Goal: Transaction & Acquisition: Download file/media

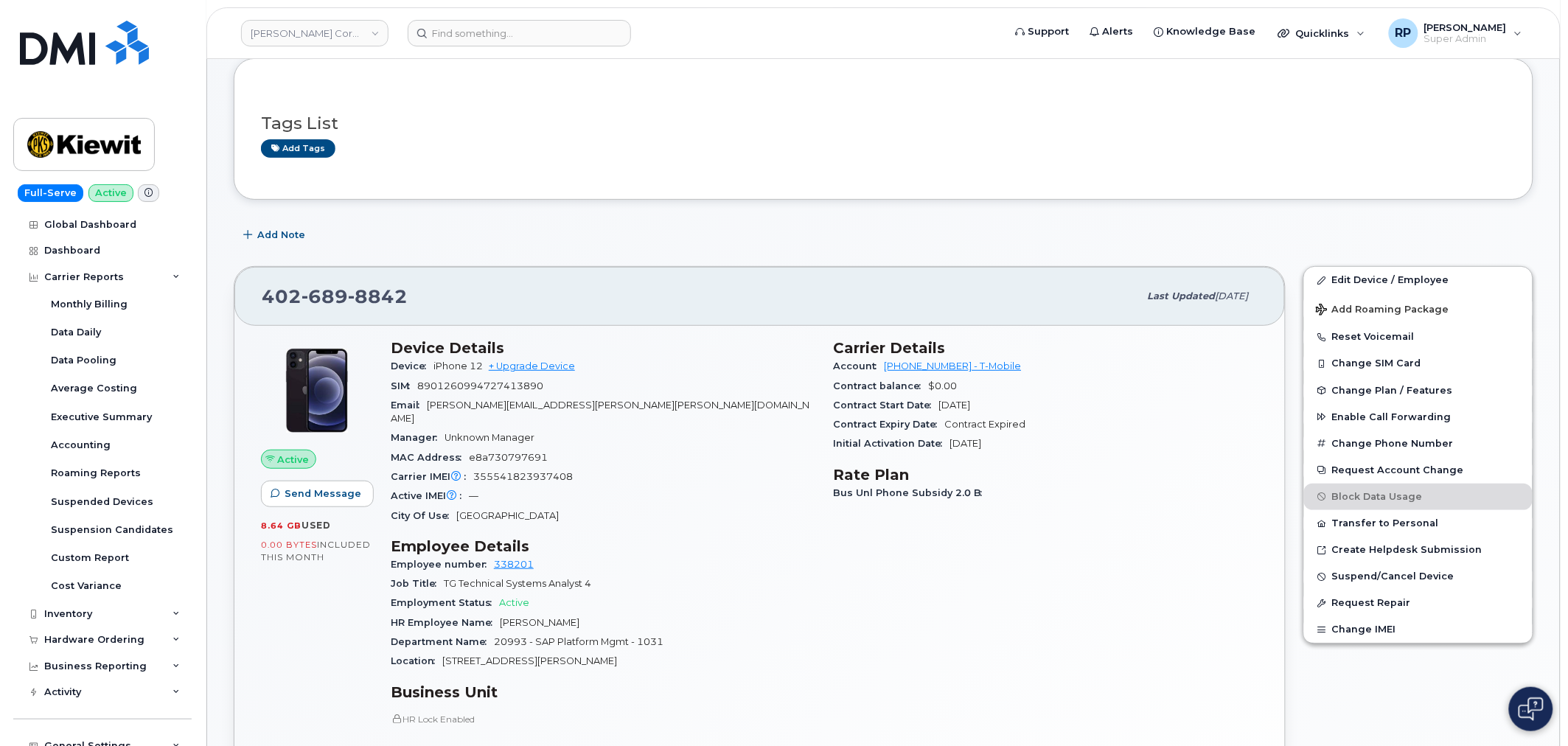
scroll to position [14, 0]
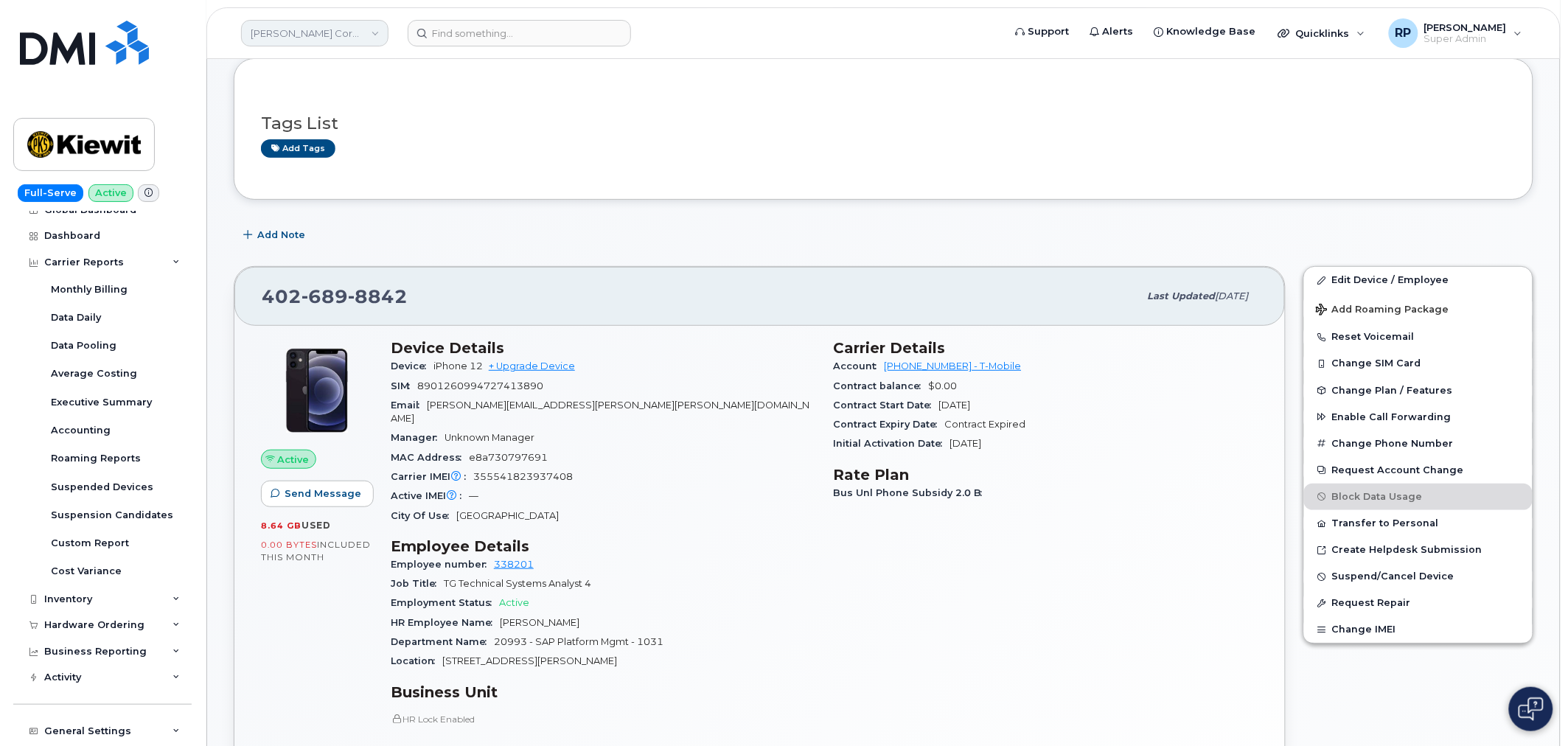
click at [307, 28] on link "Kiewit Corporation" at bounding box center [314, 33] width 147 height 27
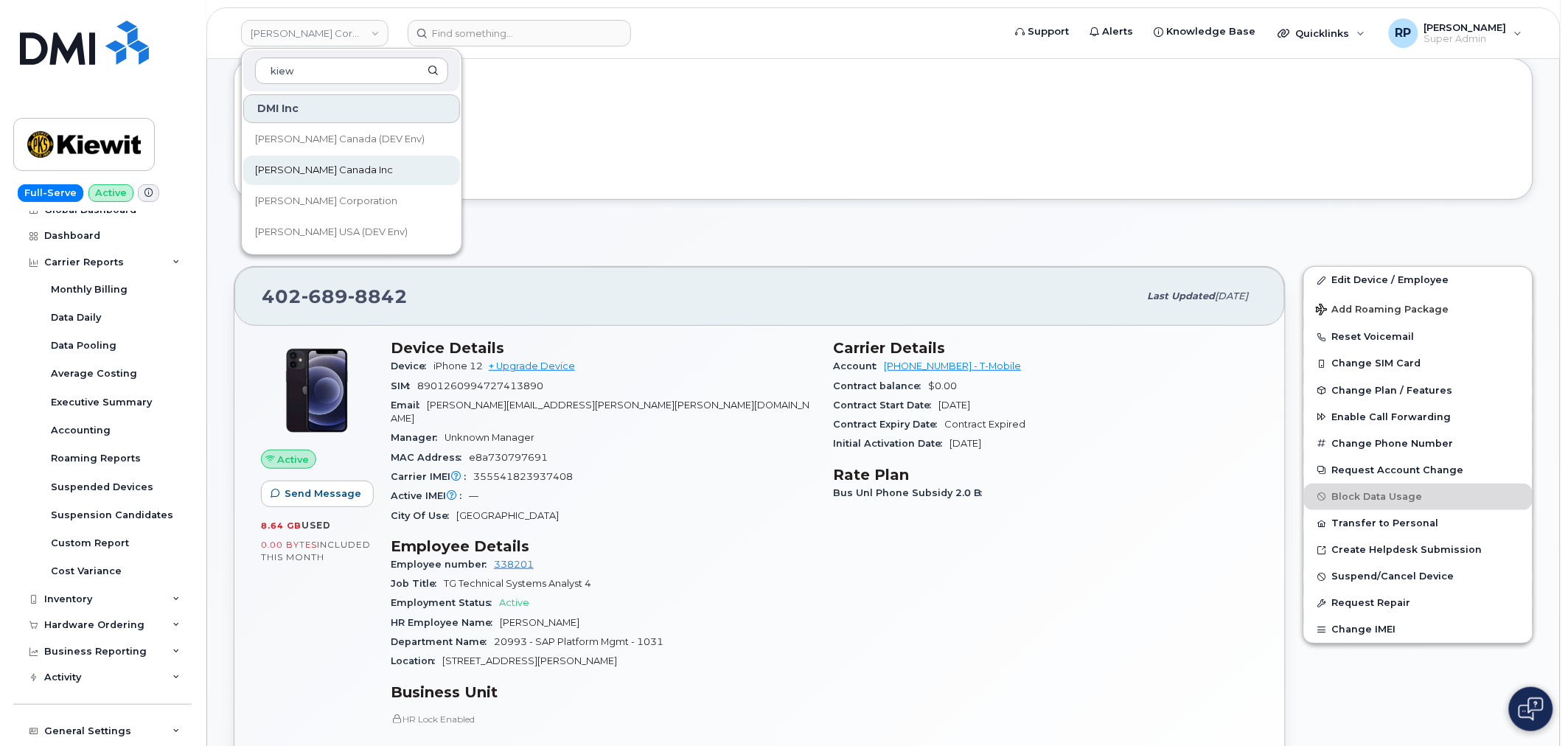
type input "kiew"
click at [318, 183] on link "[PERSON_NAME] Canada Inc" at bounding box center [351, 170] width 217 height 30
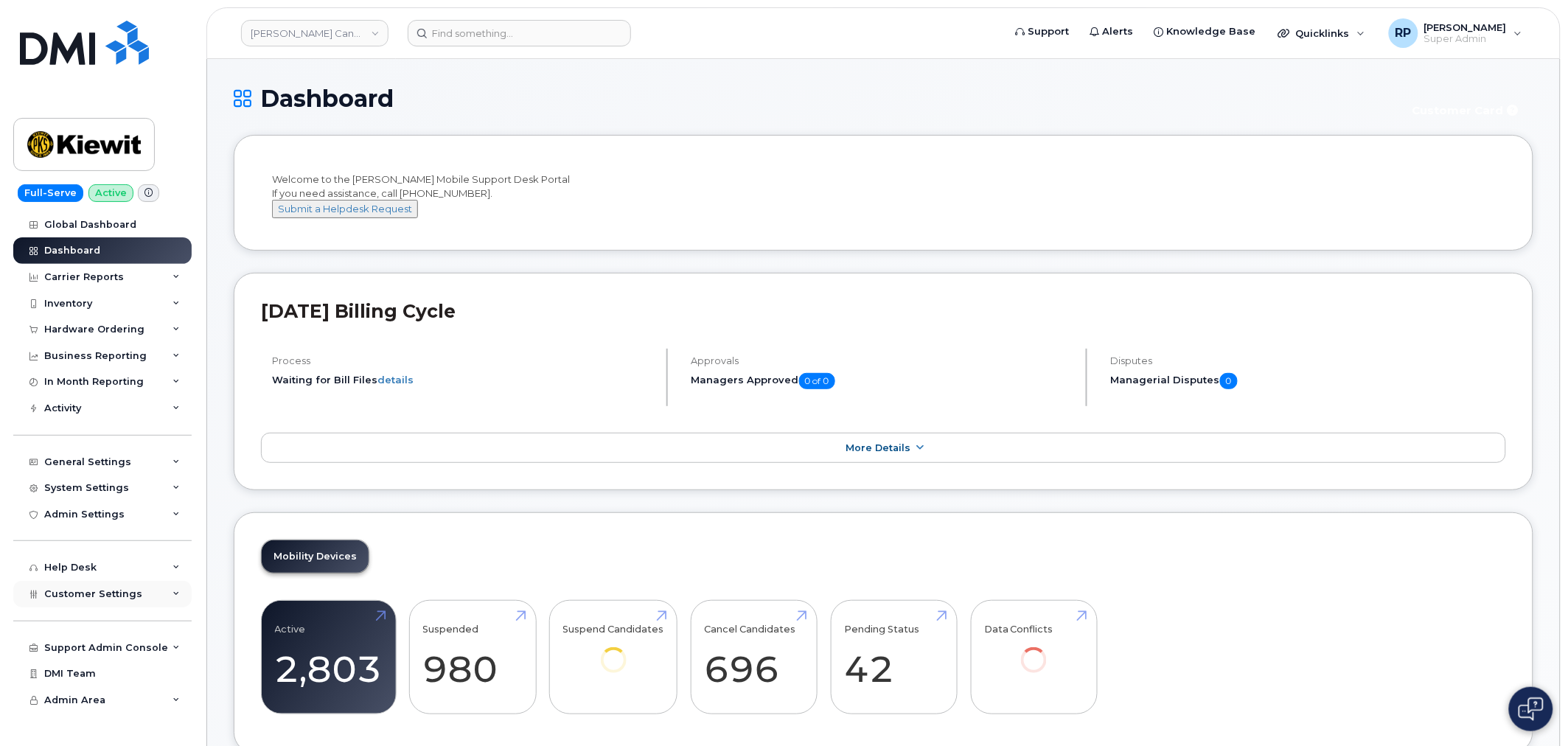
click at [122, 600] on div "Customer Settings" at bounding box center [102, 594] width 179 height 27
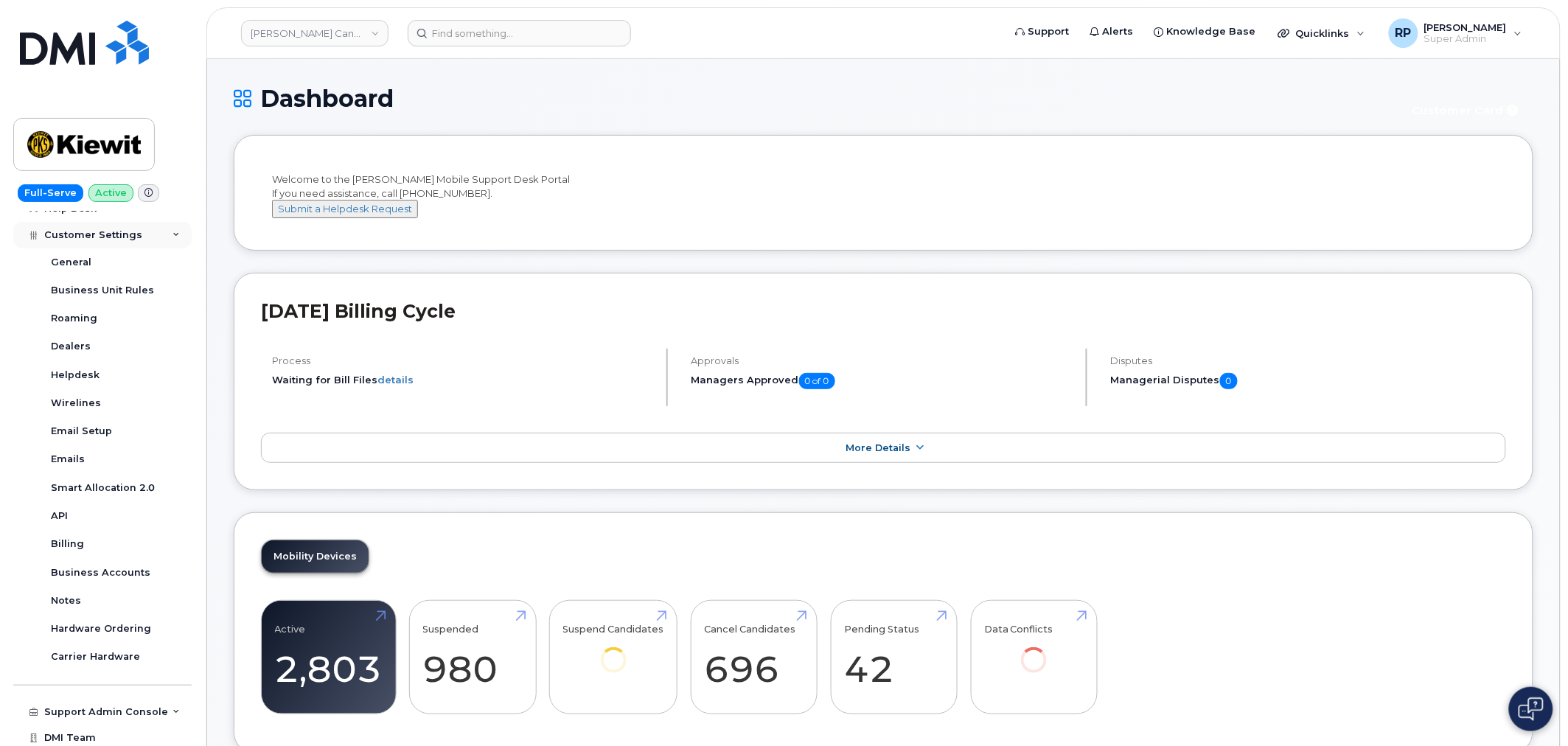
scroll to position [389, 0]
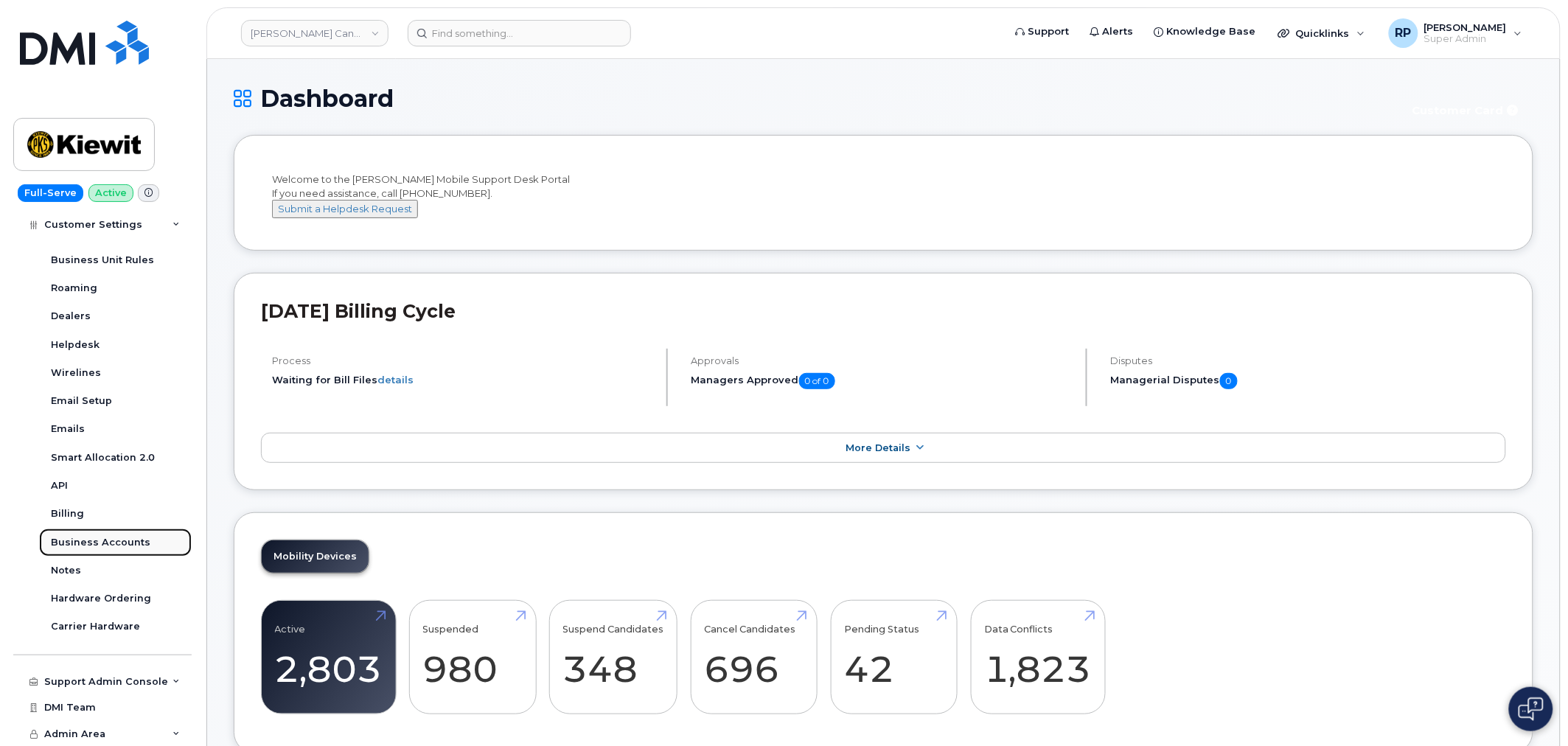
click at [122, 542] on div "Business Accounts" at bounding box center [101, 542] width 100 height 13
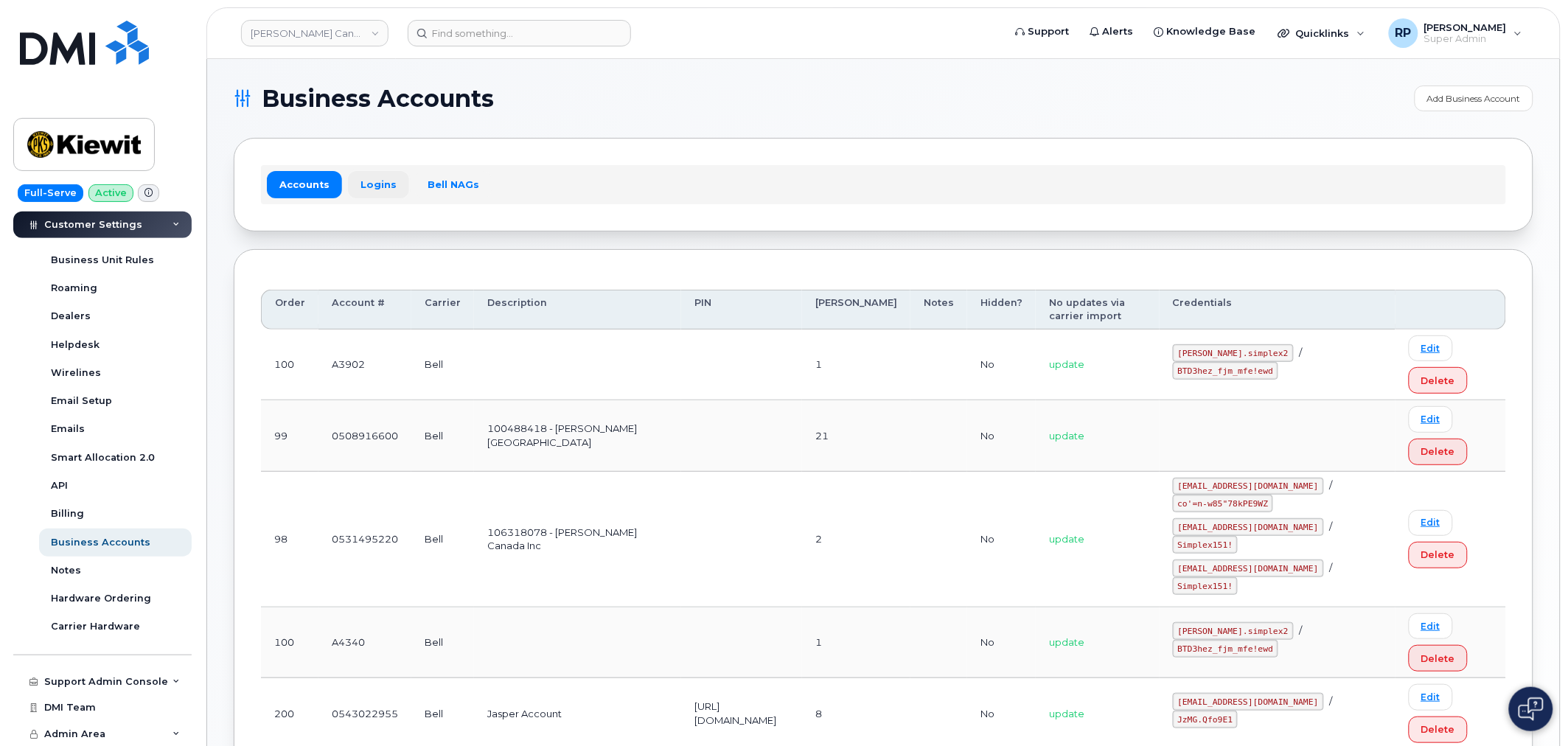
click at [369, 183] on link "Logins" at bounding box center [378, 183] width 61 height 27
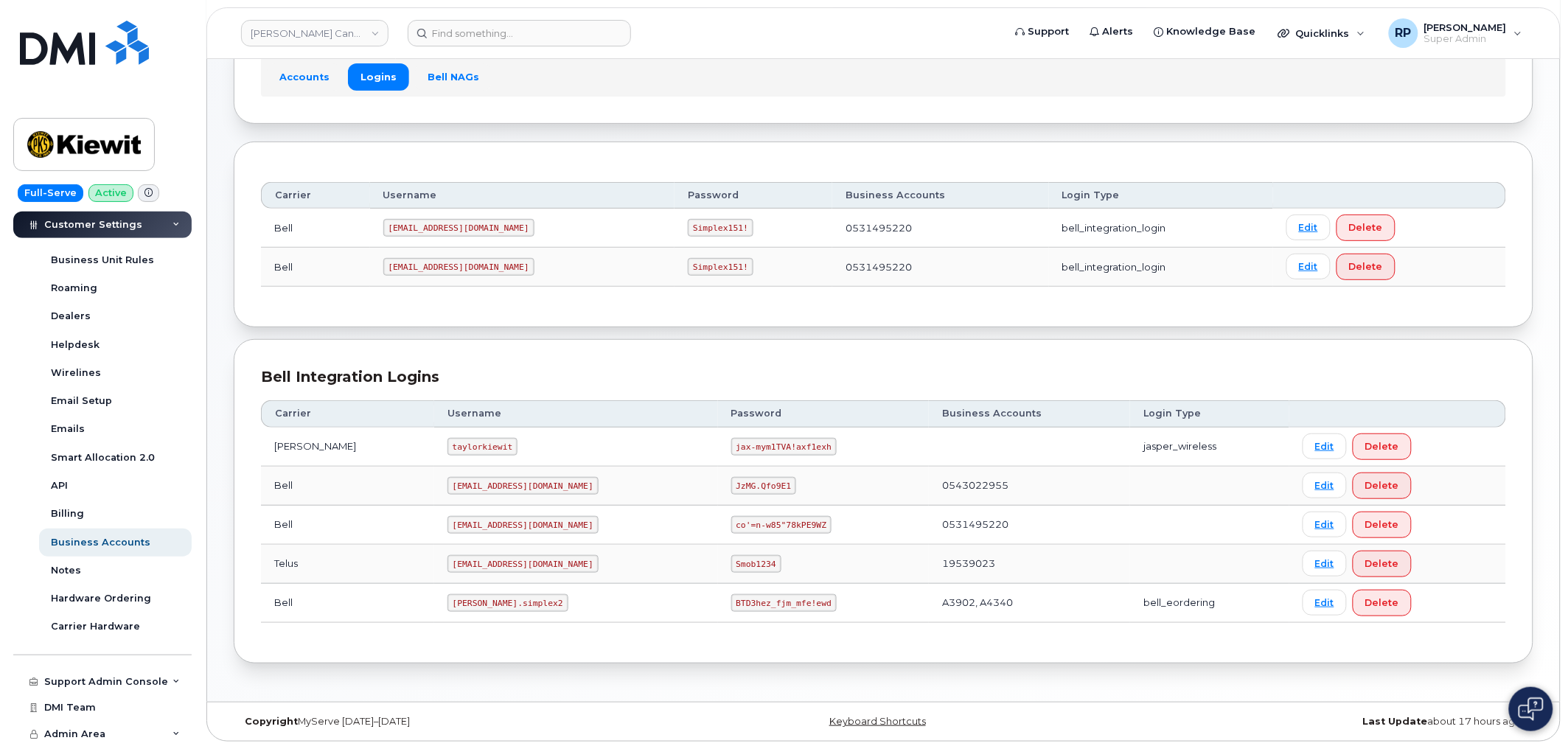
scroll to position [111, 0]
drag, startPoint x: 415, startPoint y: 484, endPoint x: 533, endPoint y: 485, distance: 118.0
click at [533, 484] on td "kiewitjasper@myserve.ca" at bounding box center [576, 483] width 284 height 39
copy code "kiewitjasper@myserve.ca"
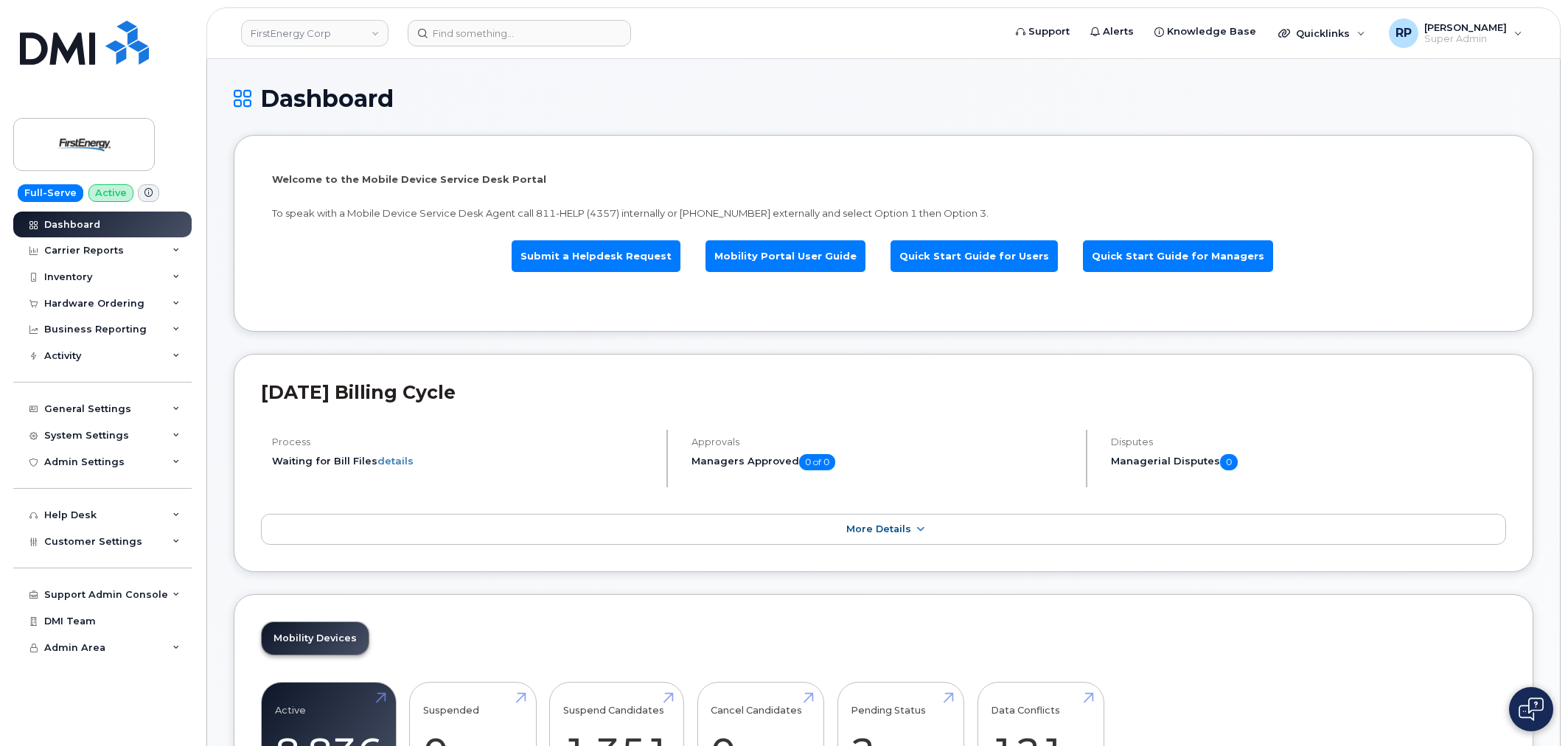
scroll to position [1762, 0]
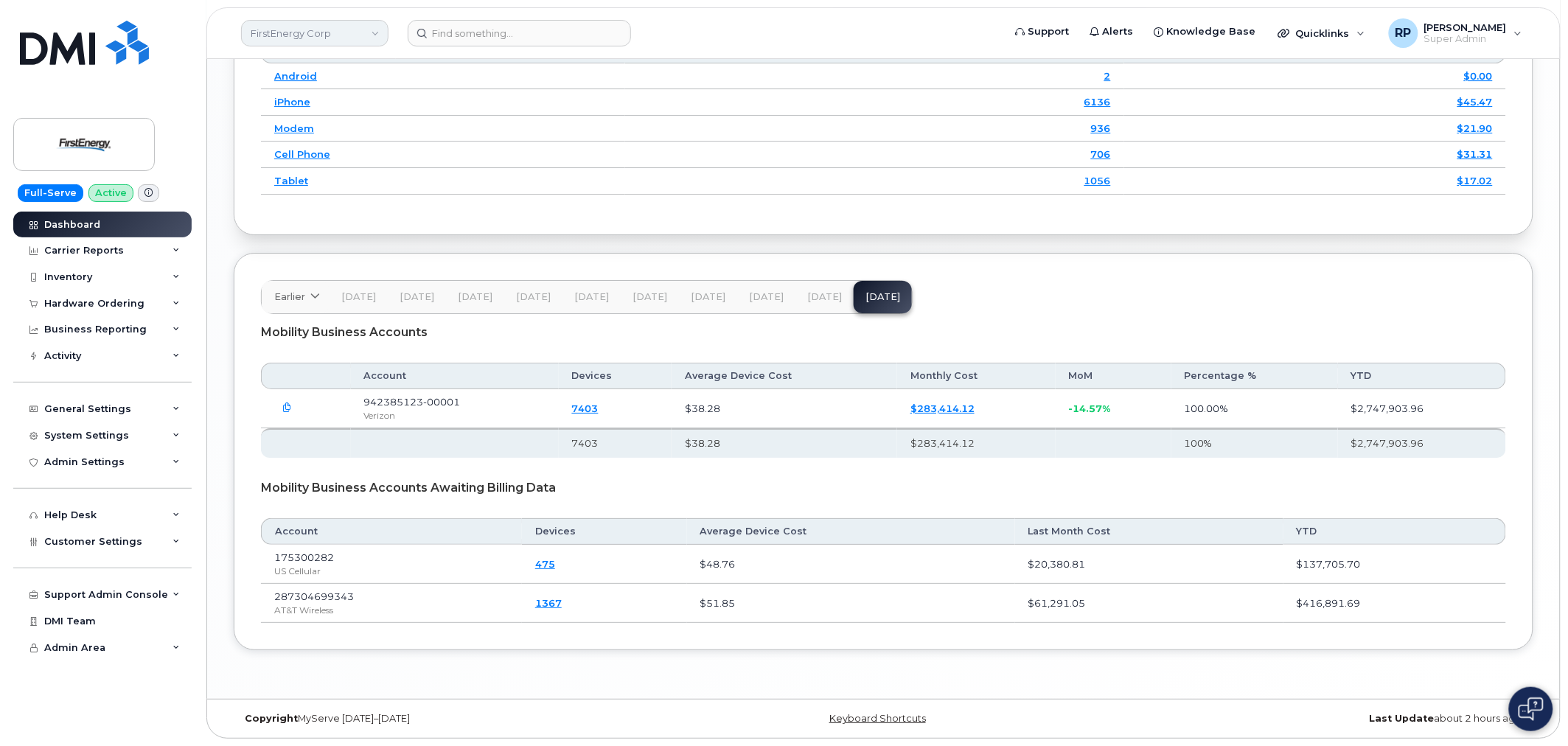
click at [306, 37] on link "FirstEnergy Corp" at bounding box center [314, 33] width 147 height 27
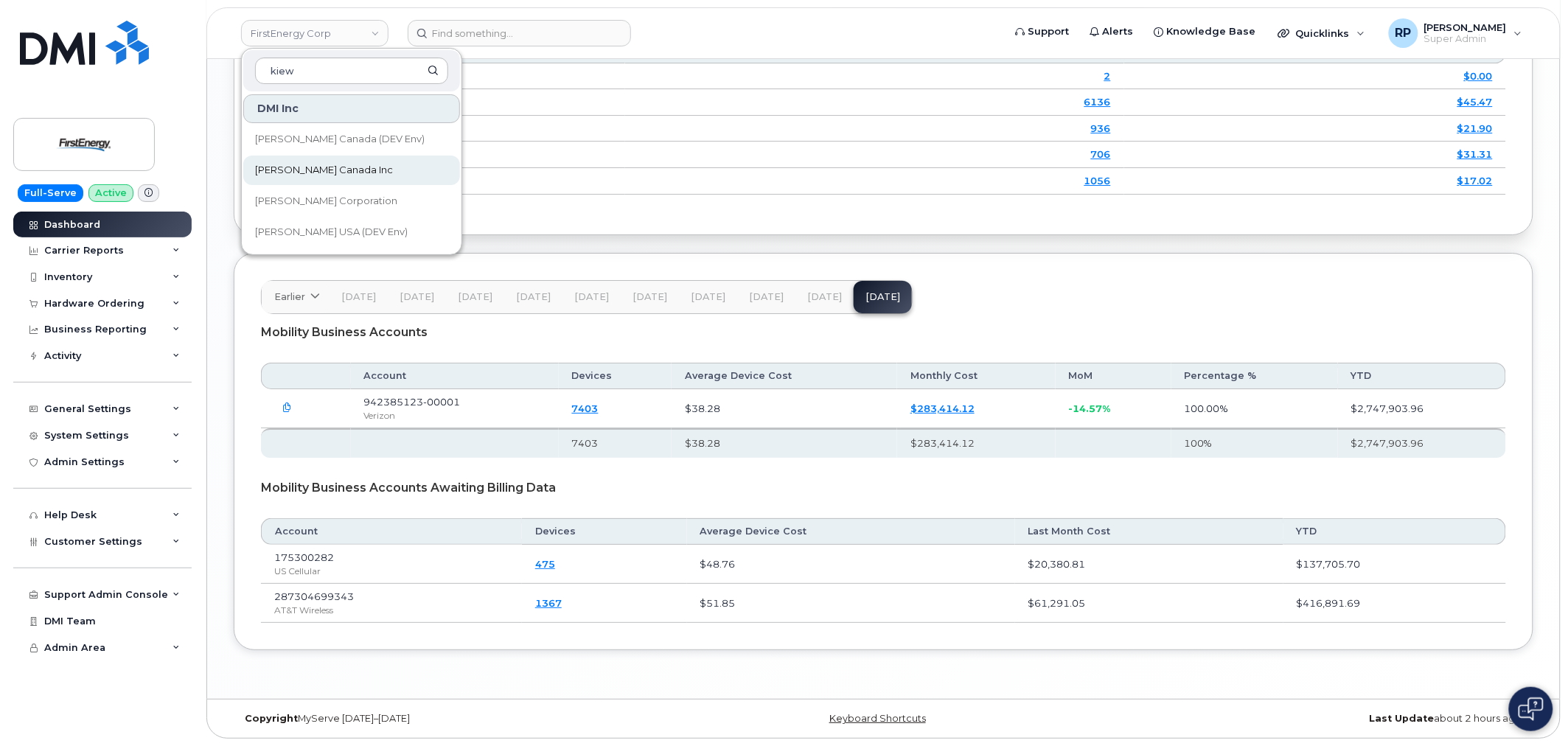
type input "kiew"
click at [326, 170] on span "Kiewit Canada Inc" at bounding box center [324, 170] width 138 height 14
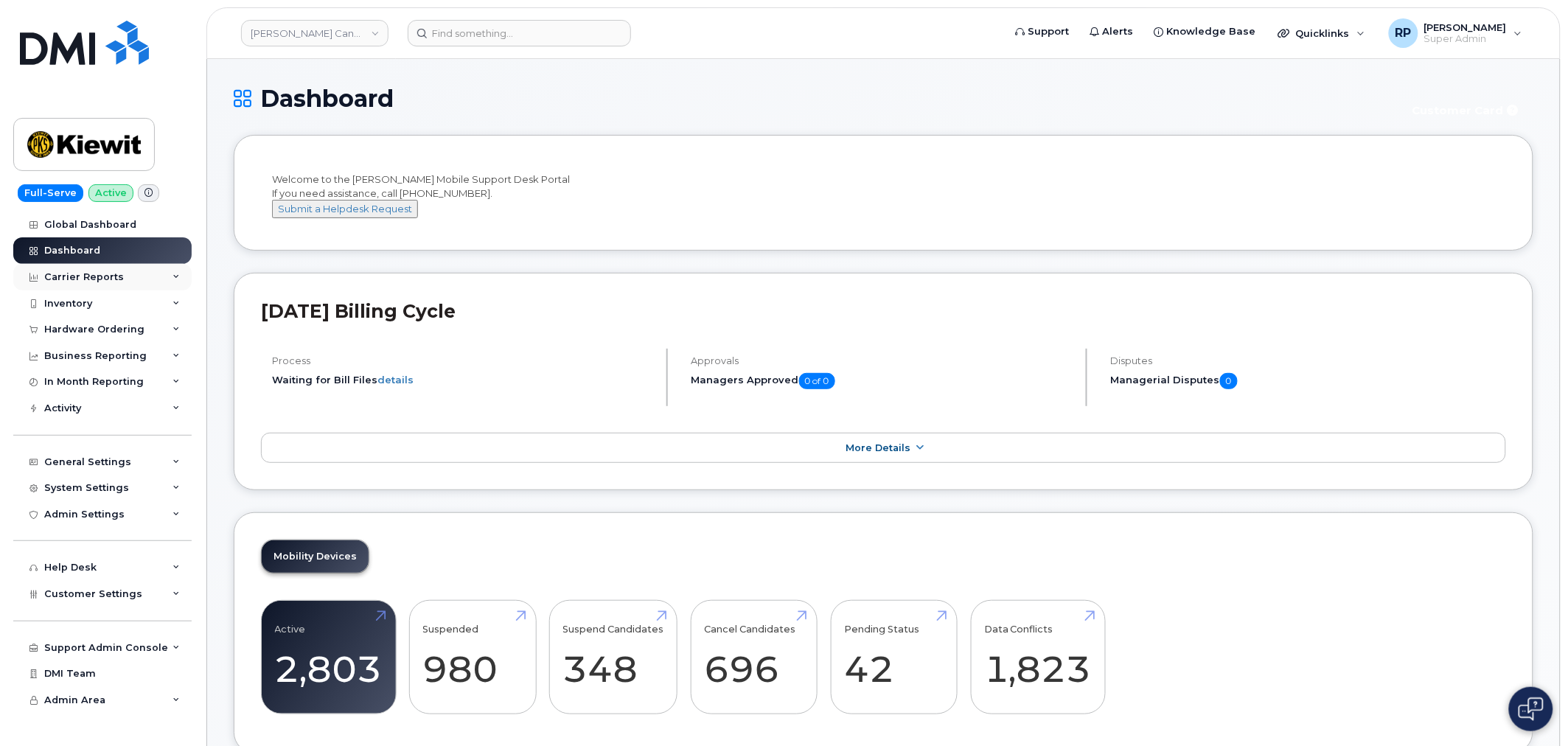
click at [126, 275] on div "Carrier Reports" at bounding box center [102, 277] width 179 height 27
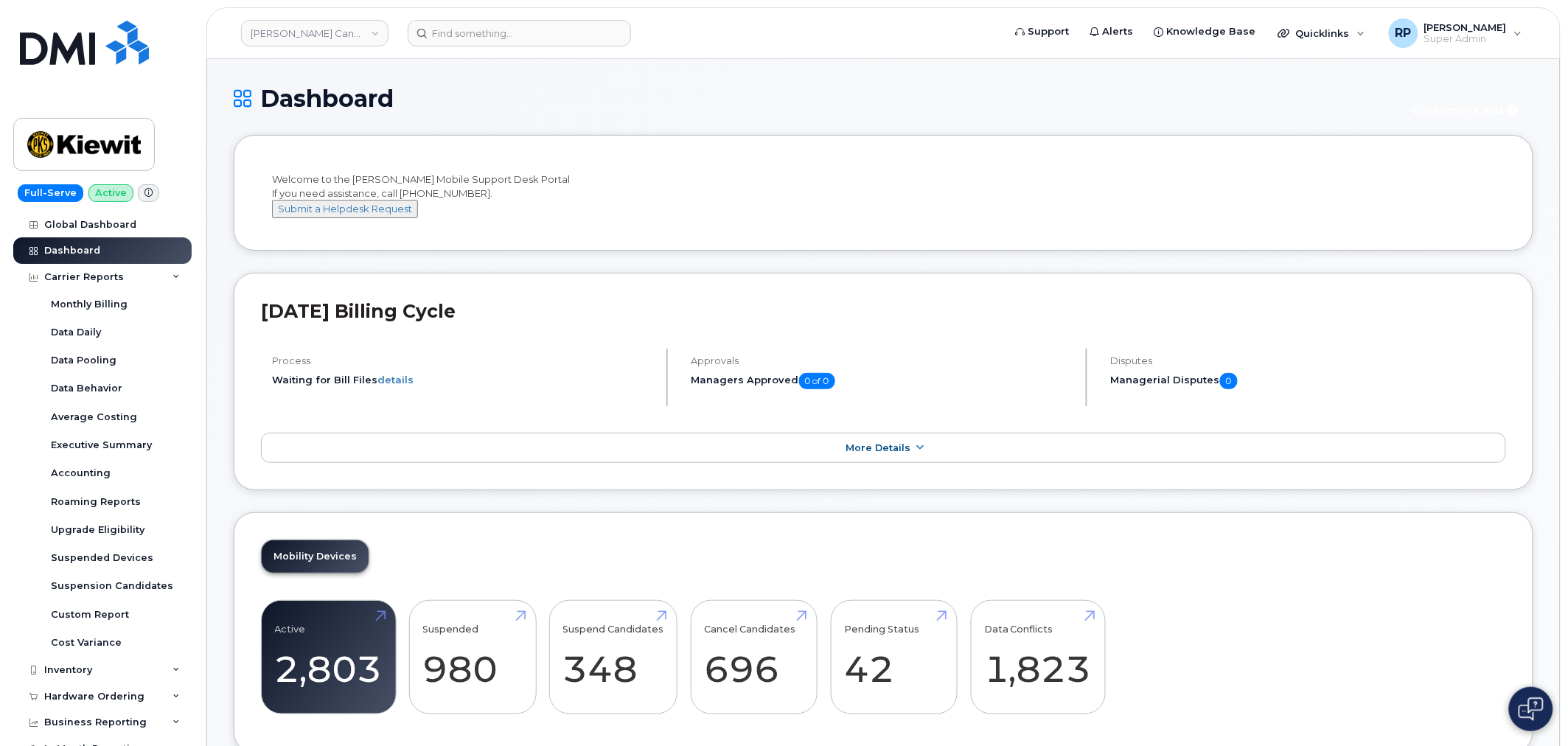
click at [893, 553] on div "Mobility Devices Active 2,803 -25% Suspended 980 286% Suspend Candidates 348 Ca…" at bounding box center [883, 632] width 1299 height 241
click at [791, 126] on div "Dashboard Customer Card" at bounding box center [883, 109] width 1299 height 49
click at [539, 124] on div "Dashboard Customer Card" at bounding box center [883, 109] width 1299 height 49
drag, startPoint x: 450, startPoint y: 336, endPoint x: 257, endPoint y: 320, distance: 193.7
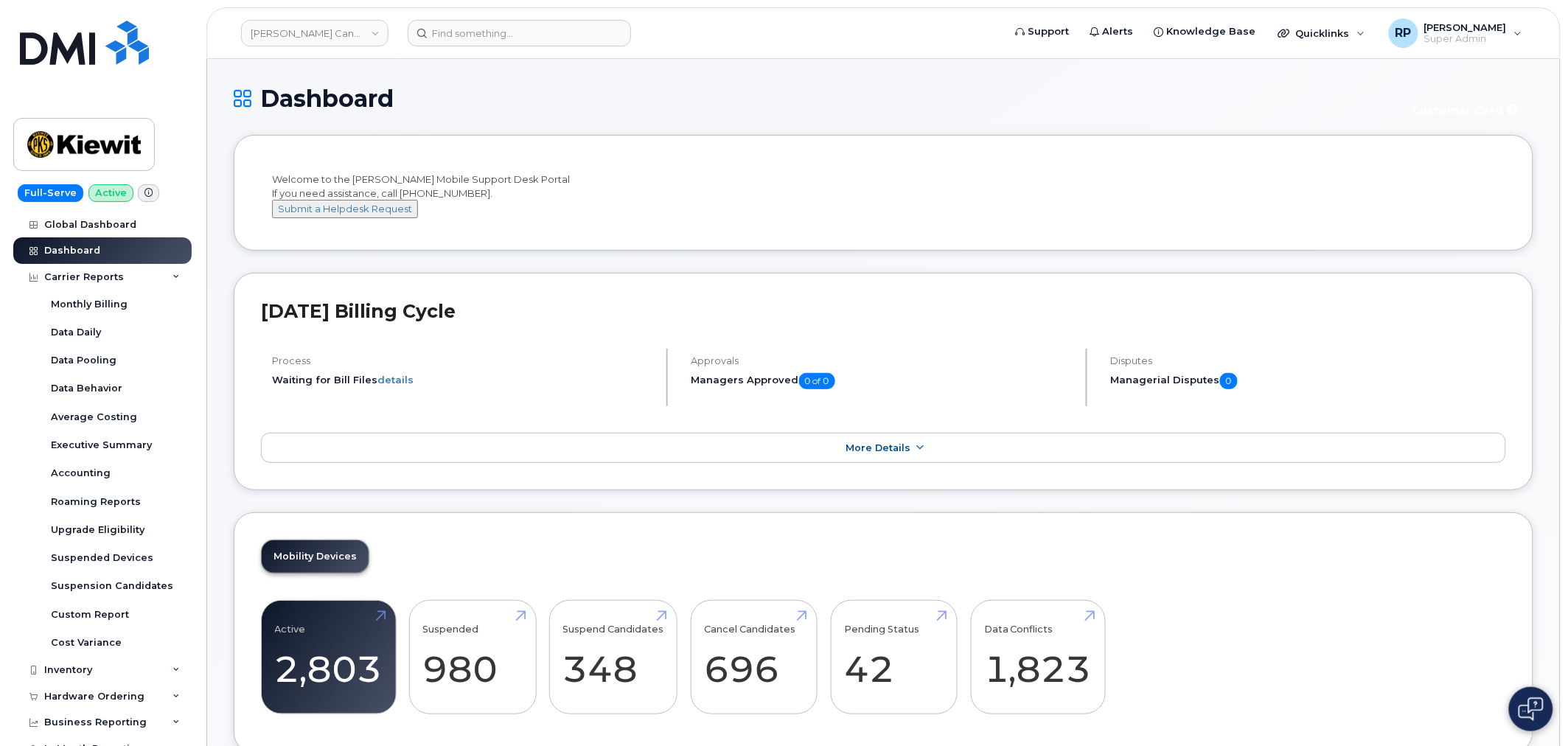
click at [257, 320] on div "August 2025 Billing Cycle Process Waiting for Bill Files details Approvals Mana…" at bounding box center [883, 381] width 1299 height 218
drag, startPoint x: 457, startPoint y: 229, endPoint x: 271, endPoint y: 175, distance: 193.7
click at [272, 175] on div "Welcome to the Kiewit Mobile Support Desk Portal If you need assistance, call 8…" at bounding box center [883, 195] width 1223 height 46
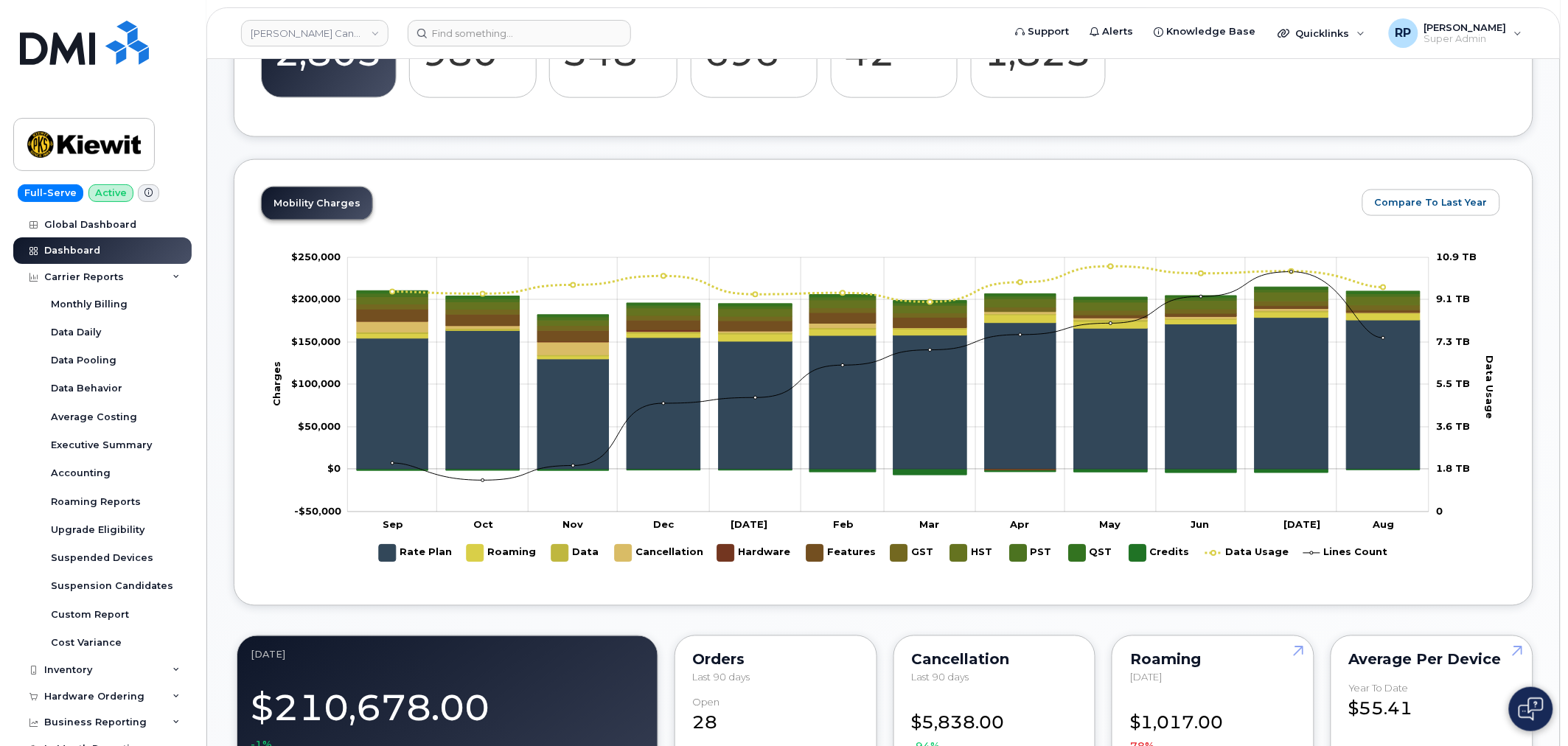
scroll to position [654, 0]
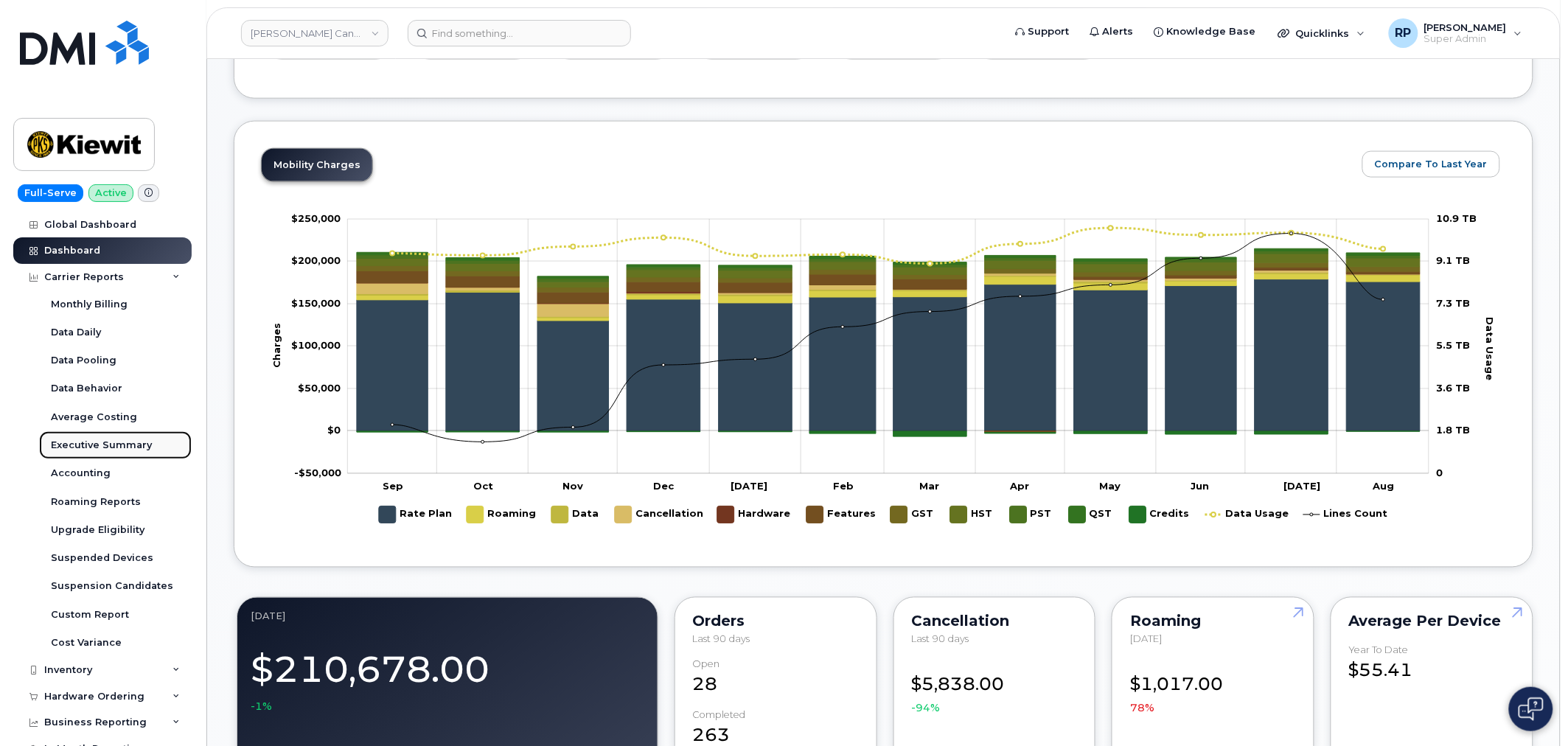
drag, startPoint x: 100, startPoint y: 444, endPoint x: 113, endPoint y: 439, distance: 13.9
click at [100, 444] on div "Executive Summary" at bounding box center [101, 445] width 101 height 13
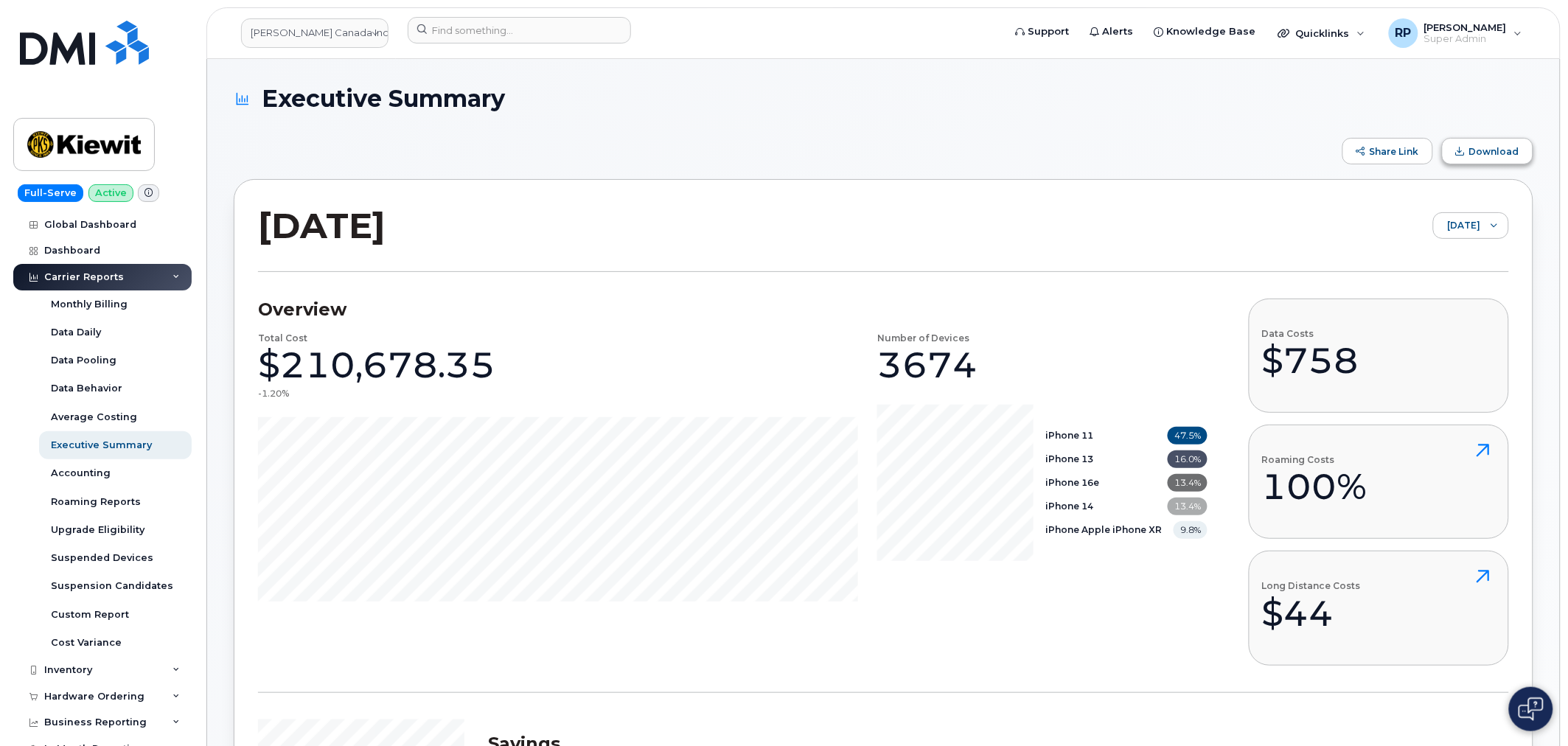
click at [1462, 143] on button "Download" at bounding box center [1488, 150] width 92 height 27
click at [1455, 221] on span "August 2025" at bounding box center [1457, 226] width 47 height 27
click at [1435, 312] on span "June 2025" at bounding box center [1437, 308] width 31 height 14
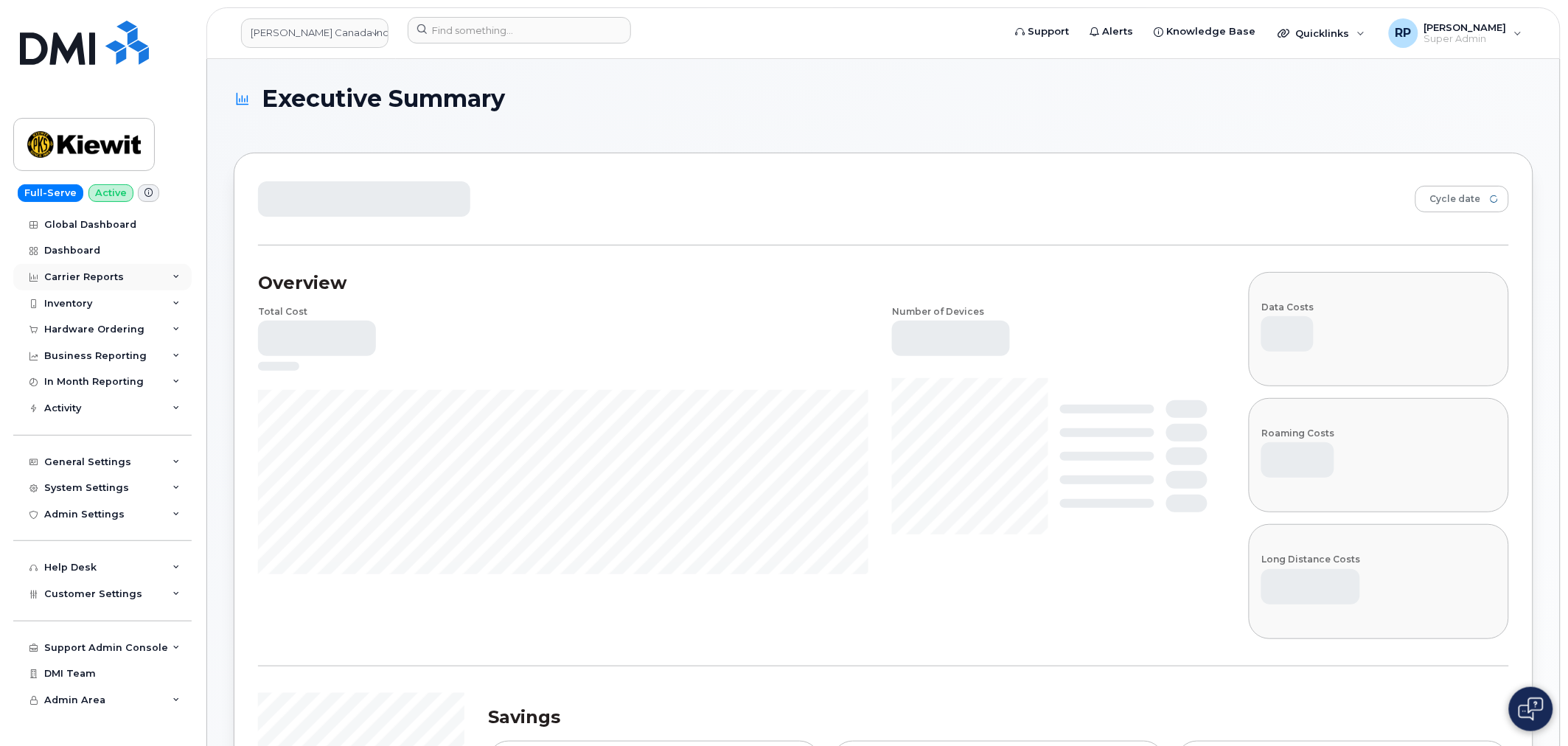
click at [86, 275] on div "Carrier Reports" at bounding box center [84, 277] width 80 height 12
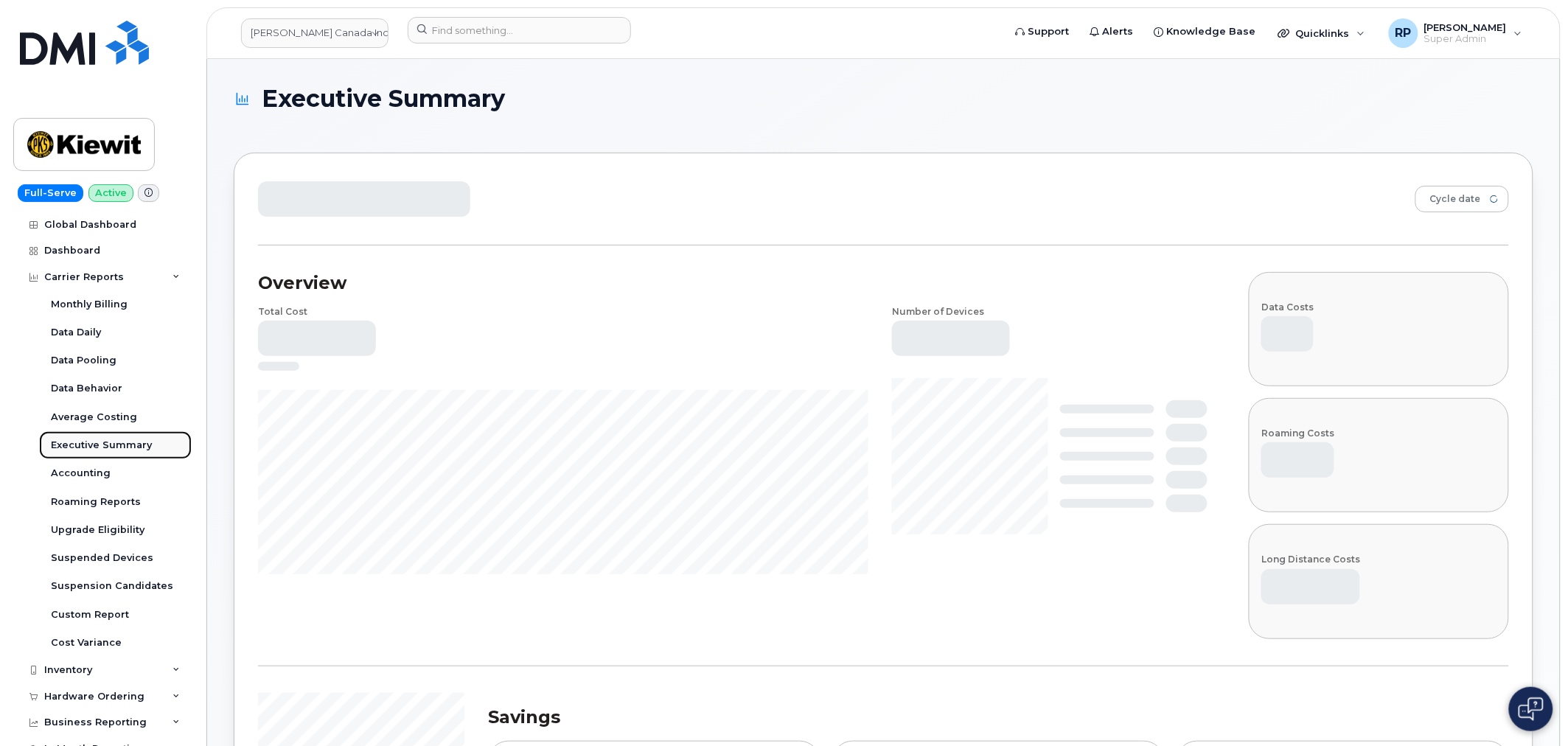
click at [109, 443] on div "Executive Summary" at bounding box center [101, 445] width 101 height 13
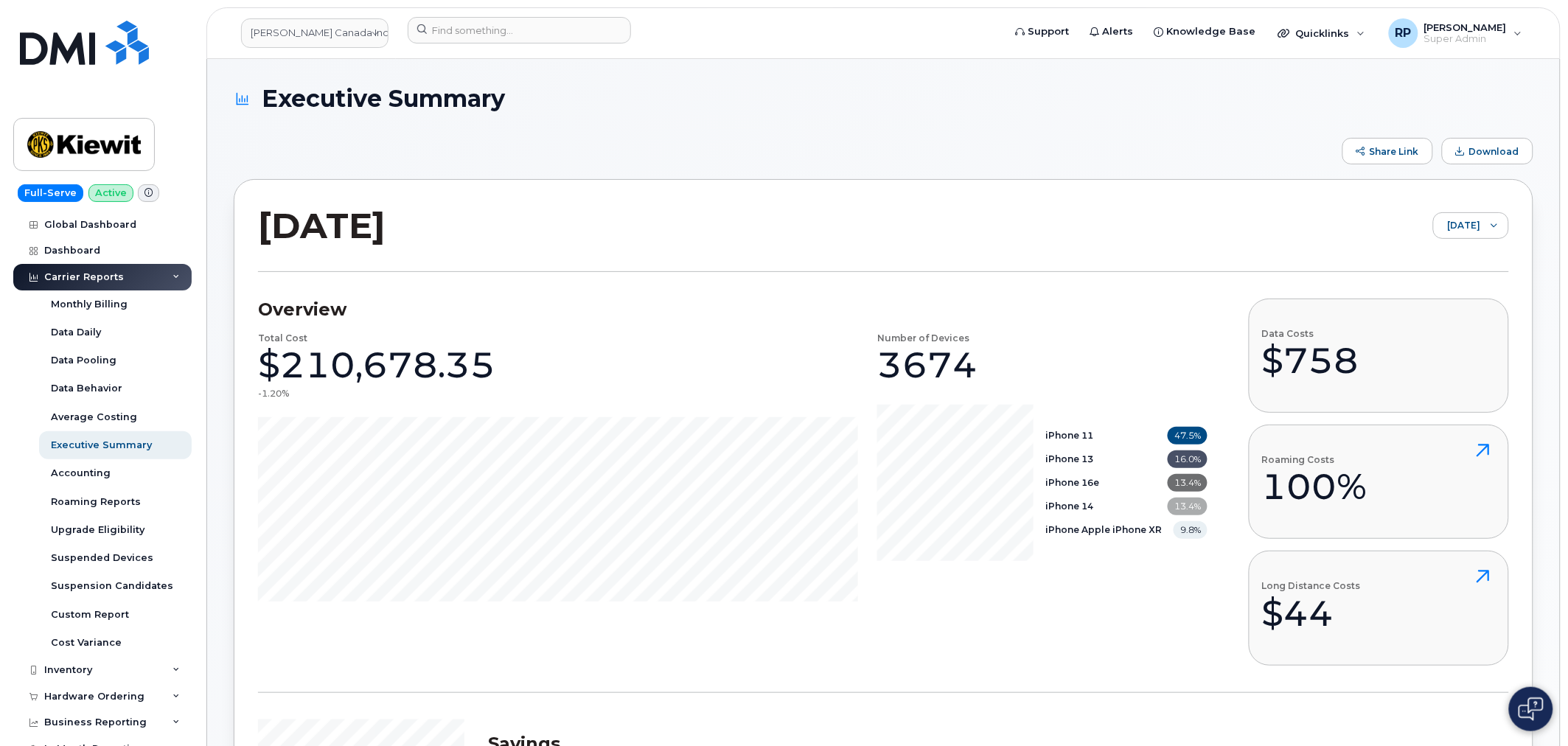
click at [1483, 206] on div "[DATE] [DATE]" at bounding box center [883, 237] width 1251 height 68
click at [1474, 229] on span "[DATE]" at bounding box center [1457, 226] width 47 height 27
click at [1432, 313] on span "June 2025" at bounding box center [1437, 308] width 31 height 14
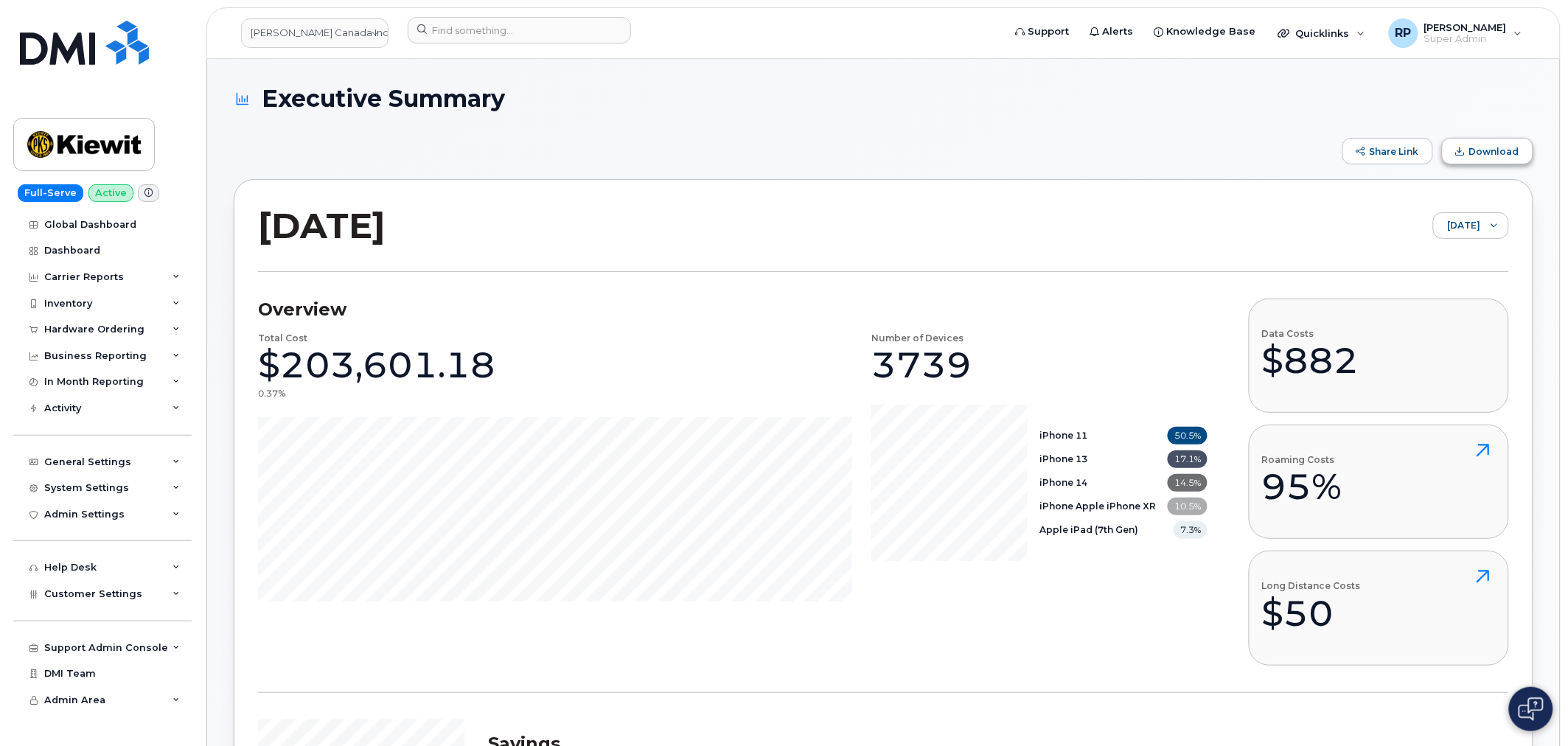
click at [1500, 149] on span "Download" at bounding box center [1494, 151] width 50 height 11
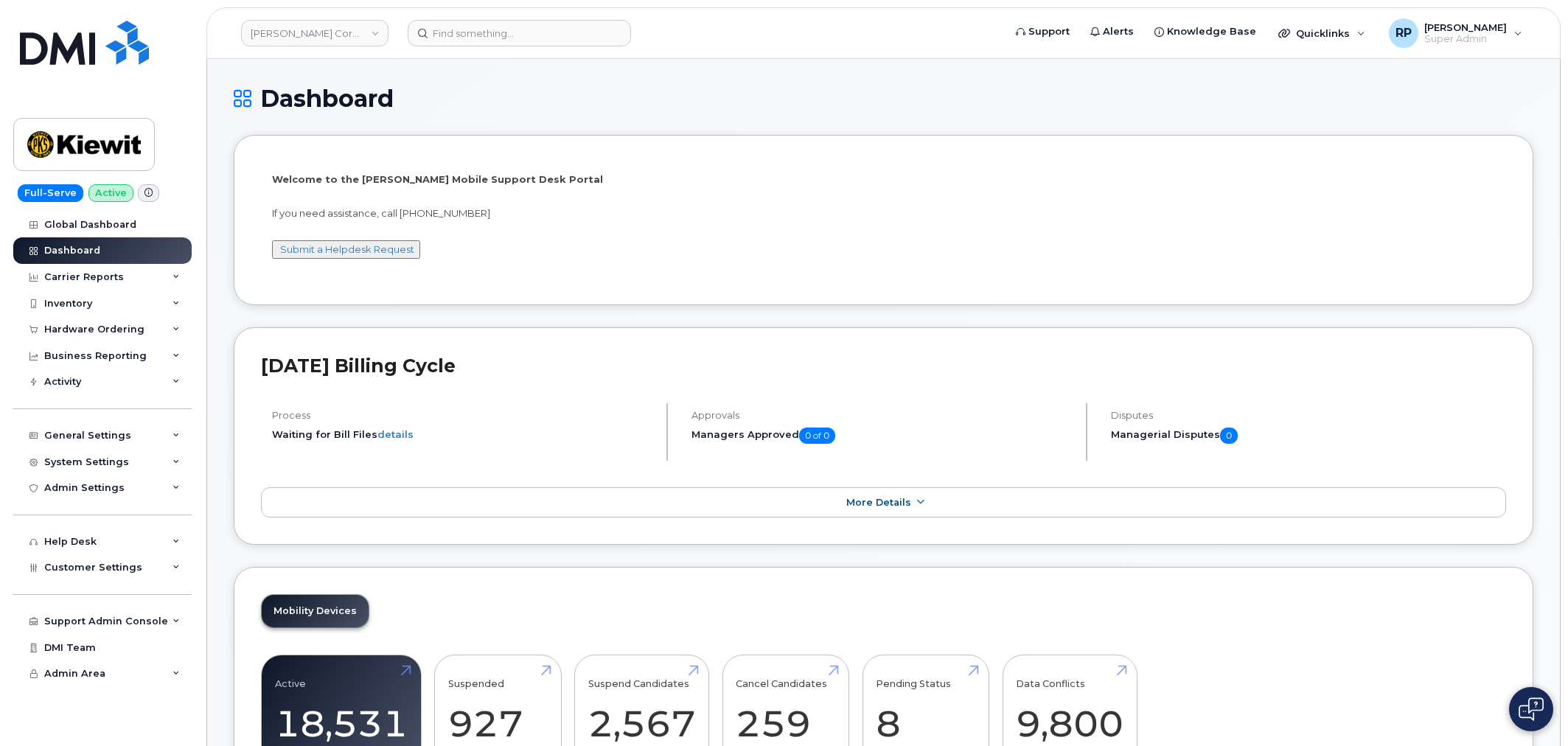
scroll to position [2172, 0]
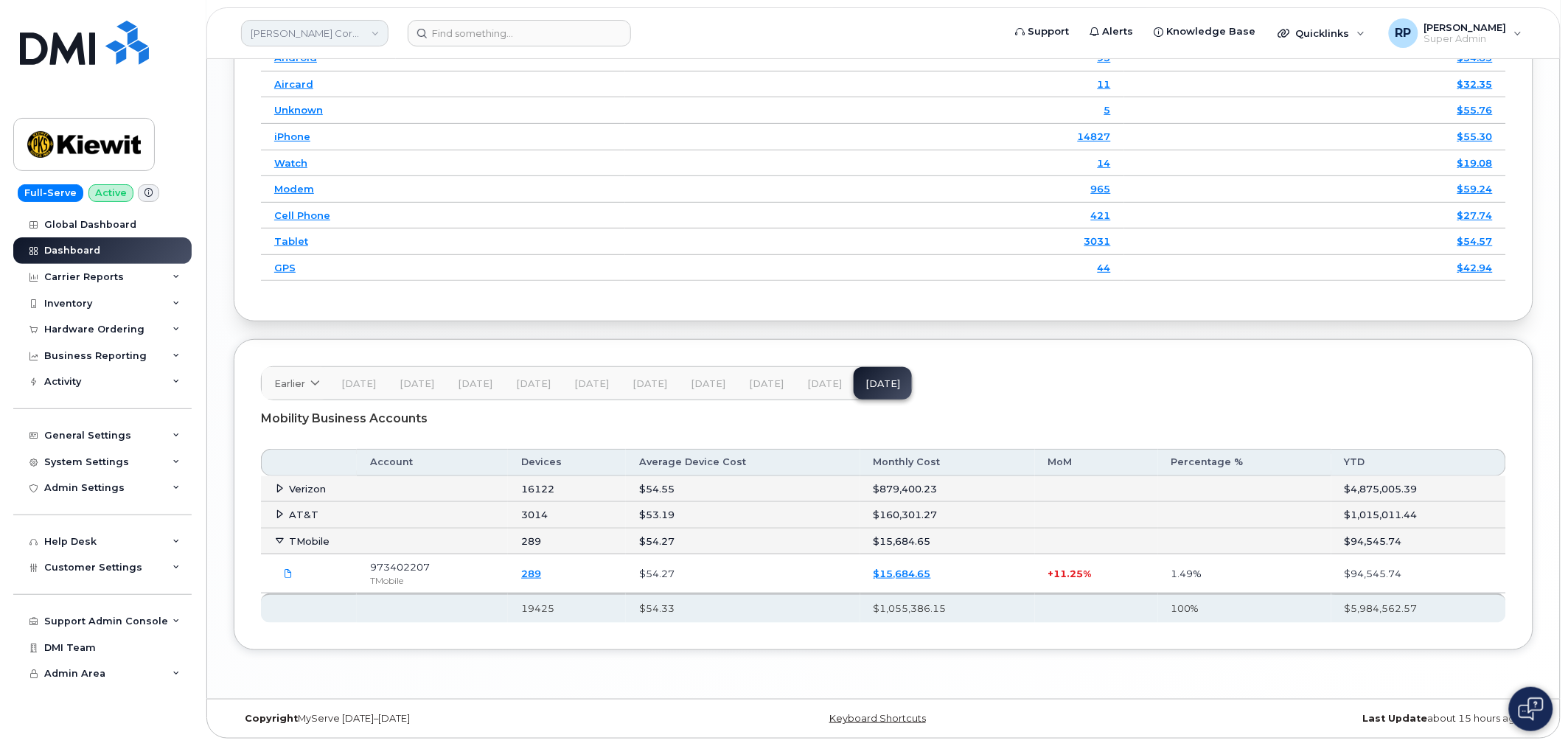
click at [306, 34] on link "[PERSON_NAME] Corporation" at bounding box center [314, 33] width 147 height 27
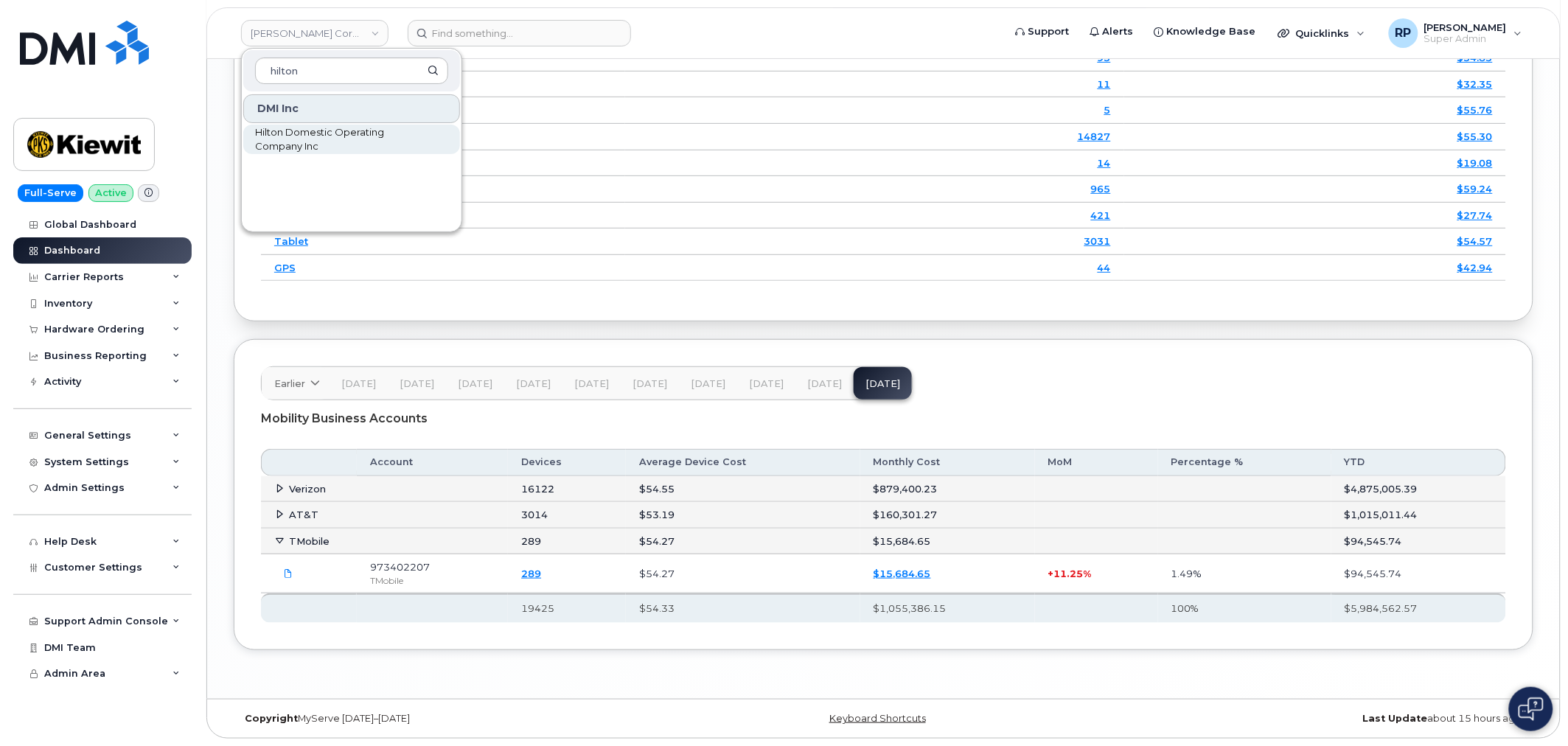
type input "hilton"
click at [266, 134] on span "Hilton Domestic Operating Company Inc" at bounding box center [340, 140] width 170 height 29
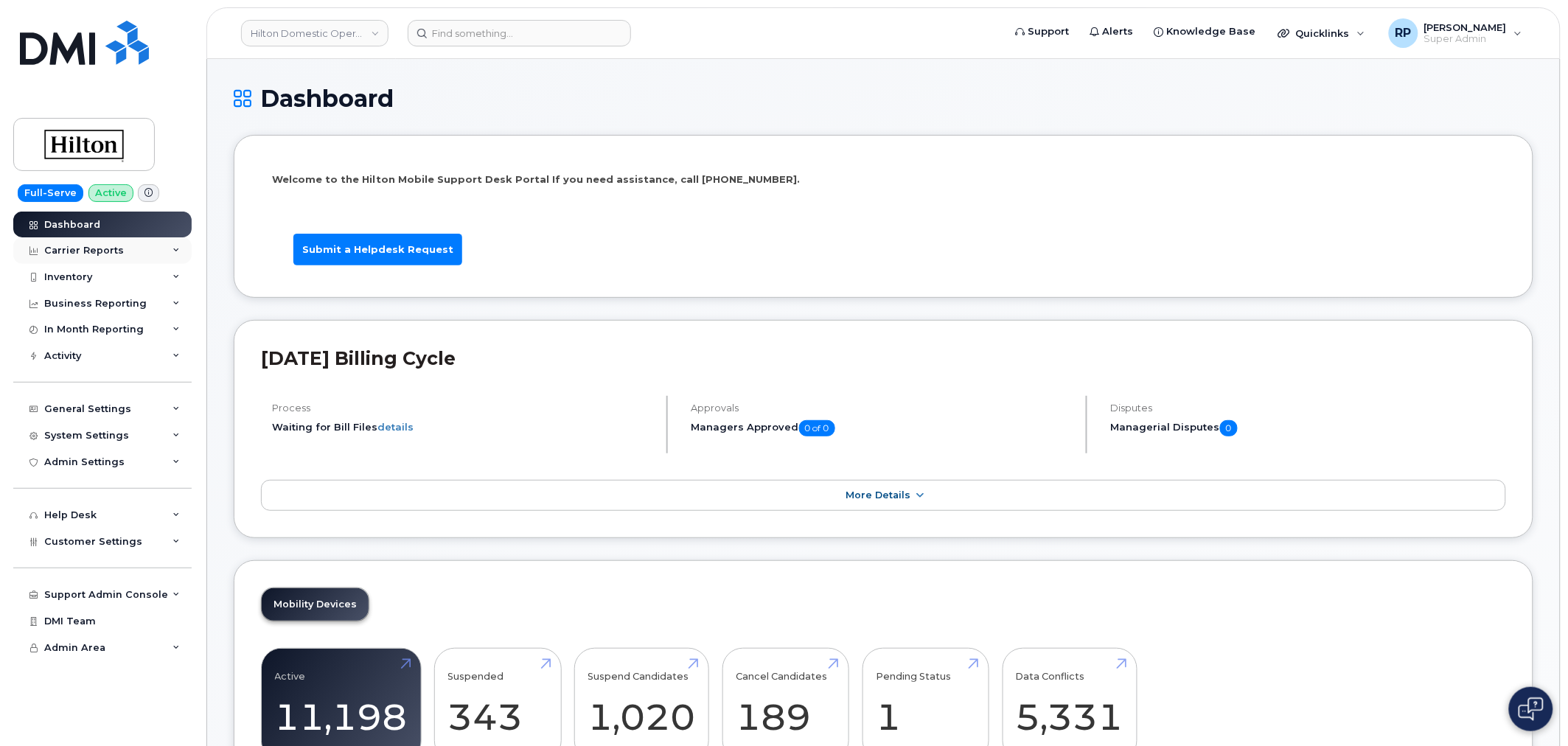
click at [140, 247] on div "Carrier Reports" at bounding box center [102, 250] width 179 height 27
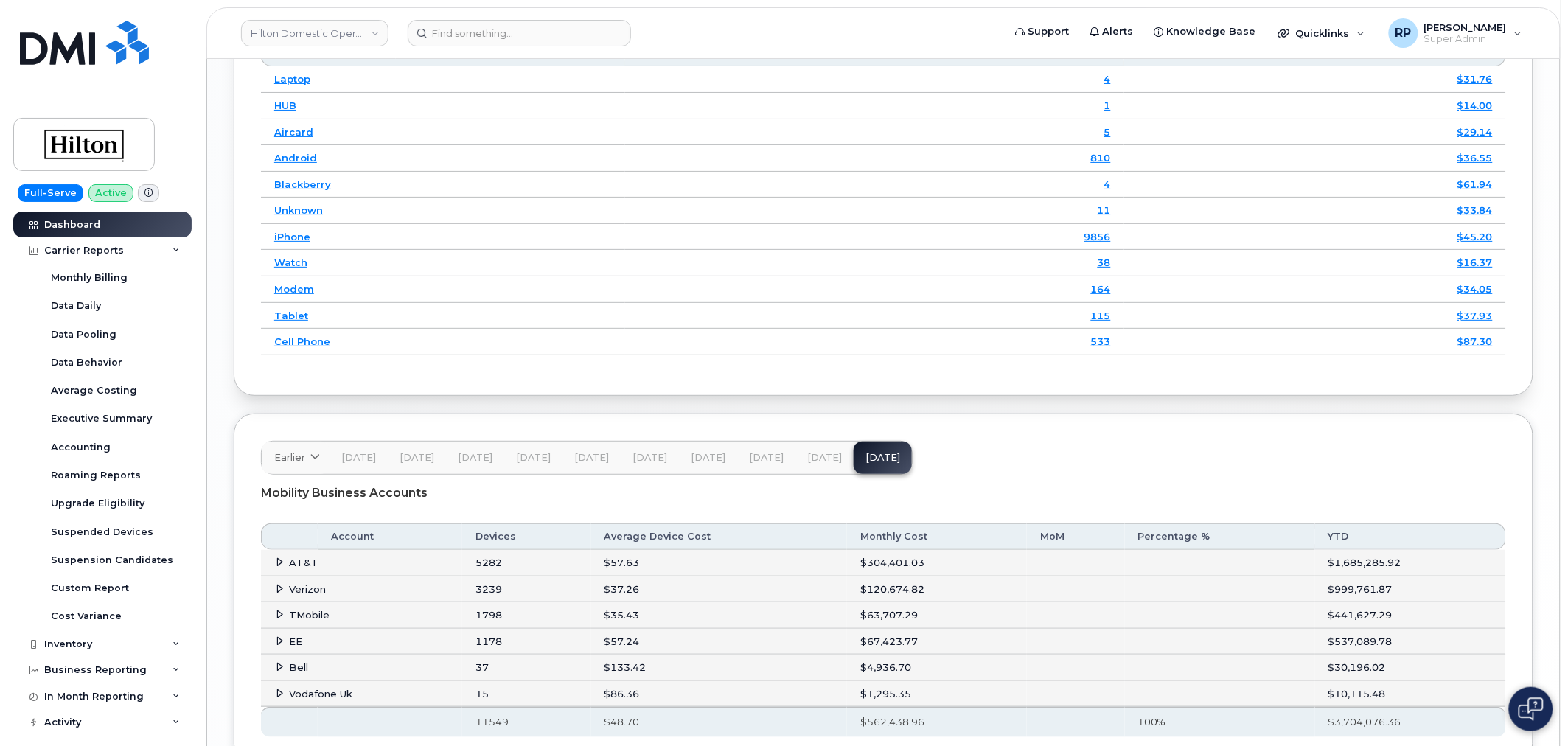
scroll to position [2163, 0]
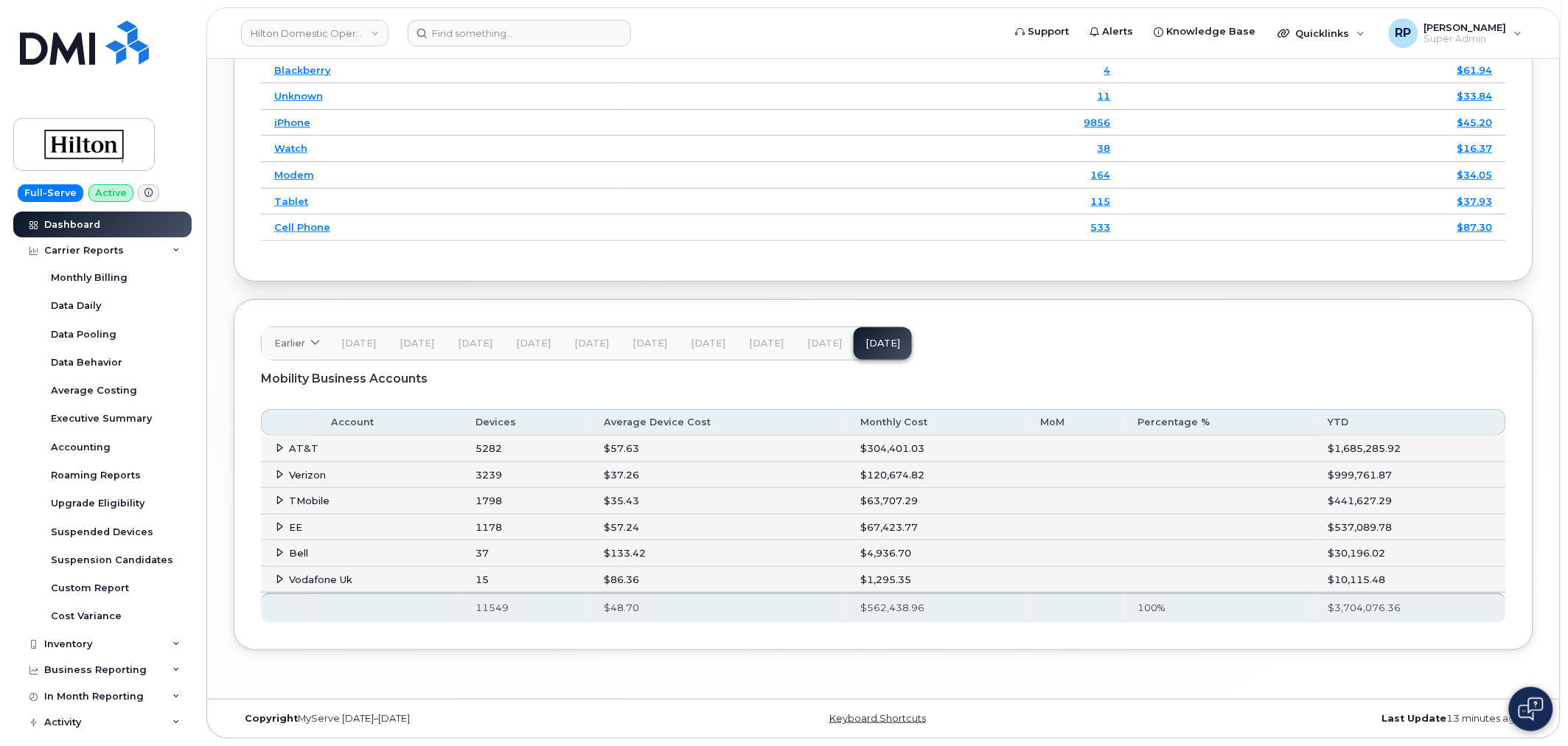
click at [280, 450] on icon at bounding box center [280, 447] width 10 height 10
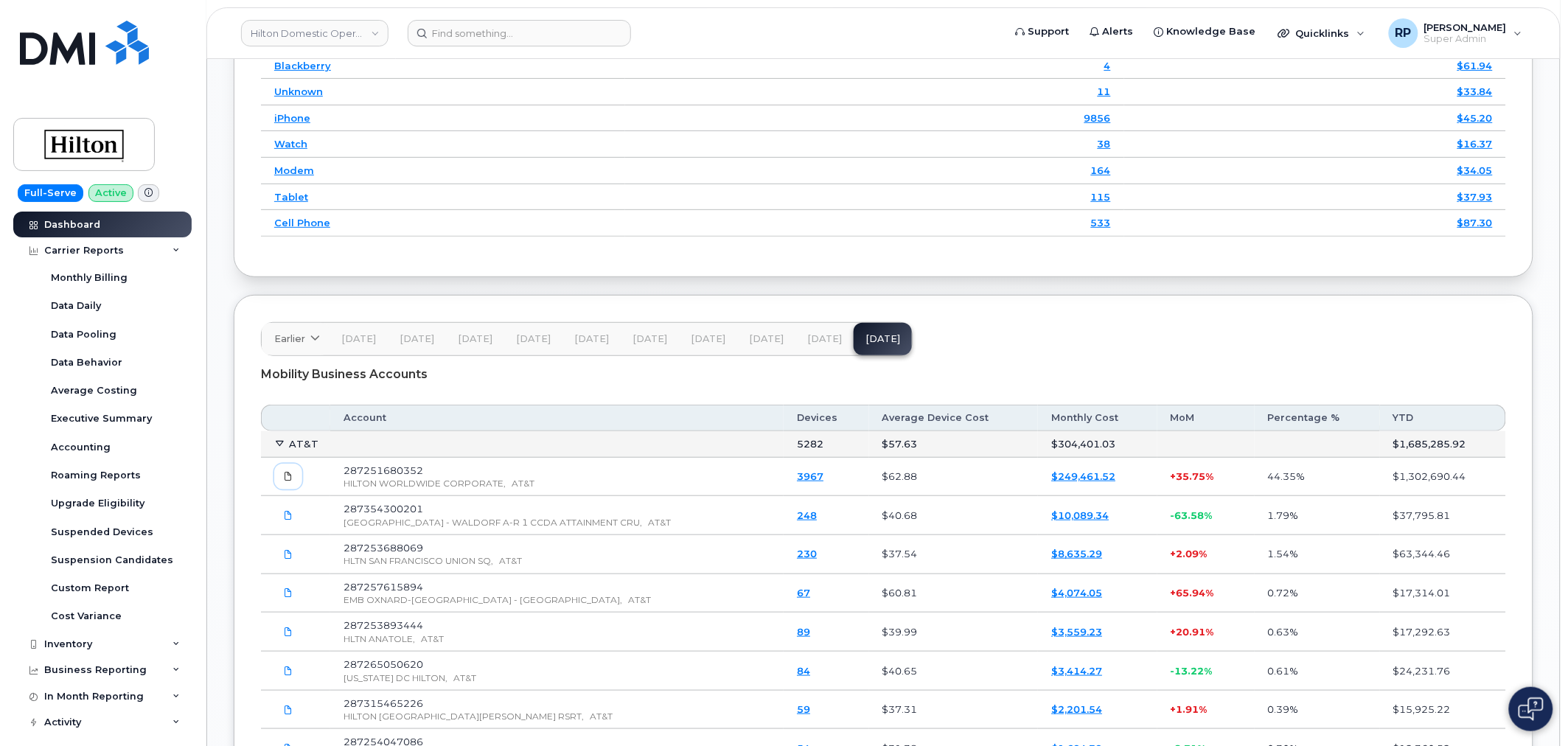
click at [284, 480] on icon at bounding box center [288, 476] width 9 height 9
click at [713, 669] on td "287265050620 [US_STATE][GEOGRAPHIC_DATA], AT&T" at bounding box center [556, 670] width 453 height 39
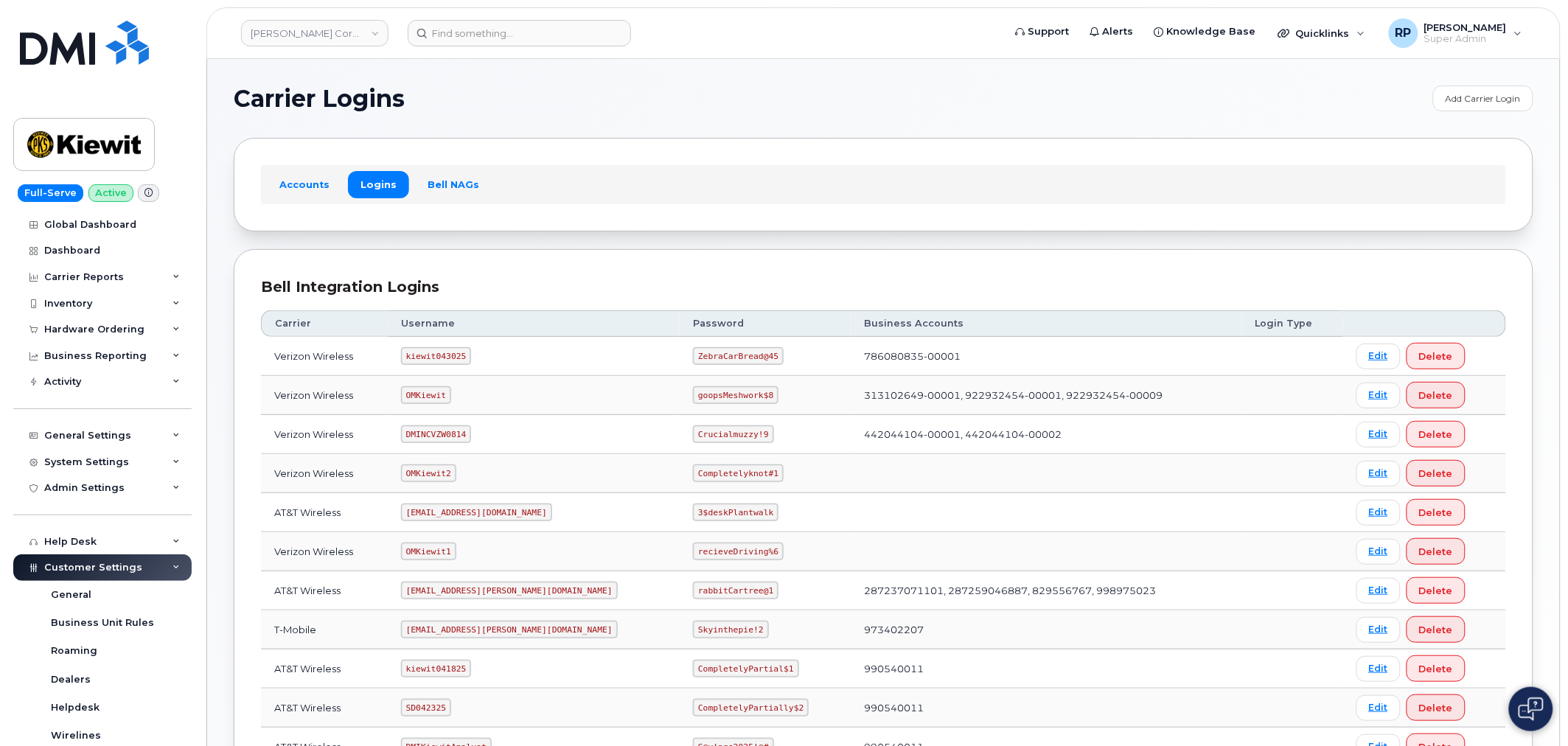
scroll to position [310, 0]
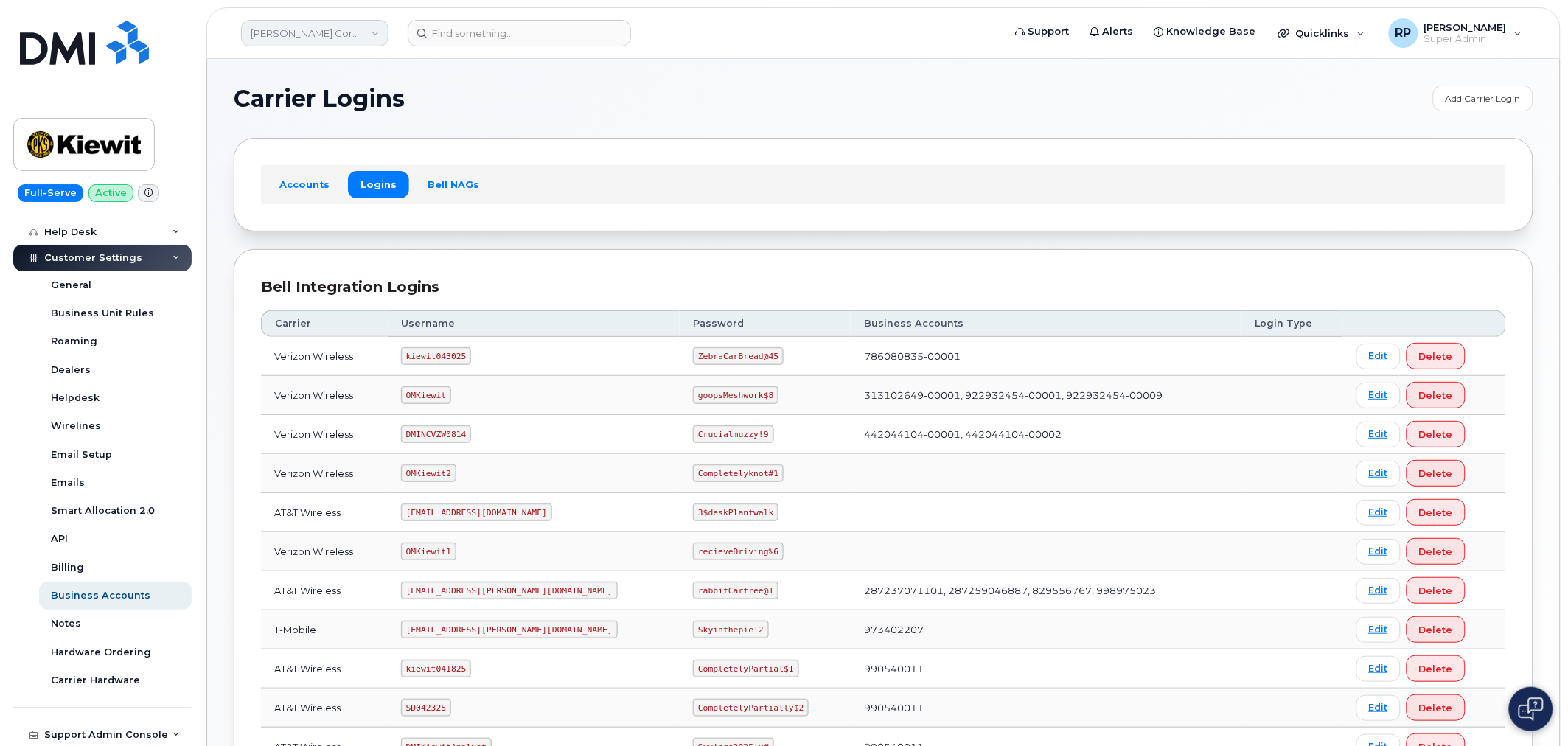
click at [291, 30] on link "[PERSON_NAME] Corporation" at bounding box center [314, 33] width 147 height 27
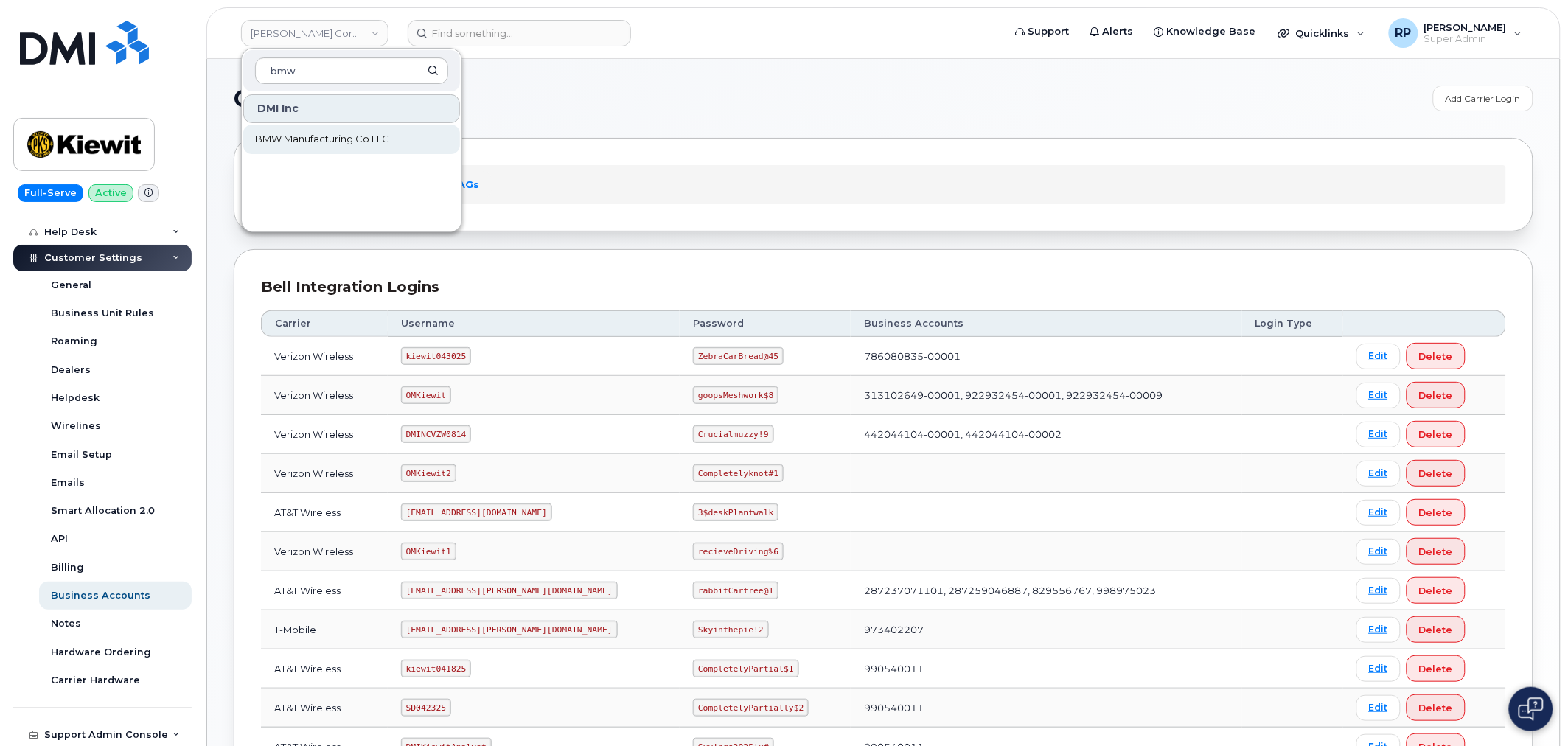
type input "bmw"
click at [313, 136] on span "BMW Manufacturing Co LLC" at bounding box center [322, 139] width 134 height 14
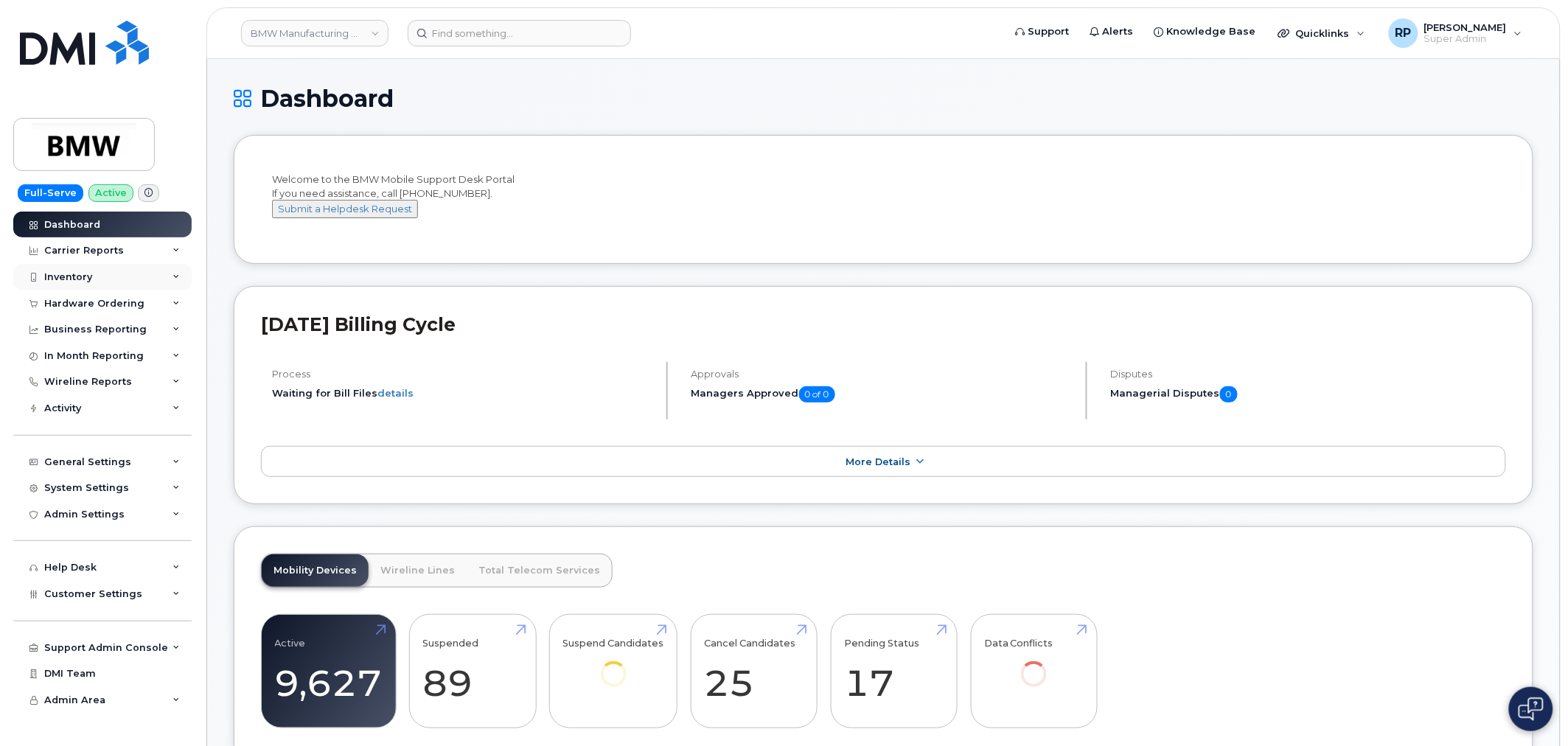
click at [80, 274] on div "Inventory" at bounding box center [68, 277] width 48 height 12
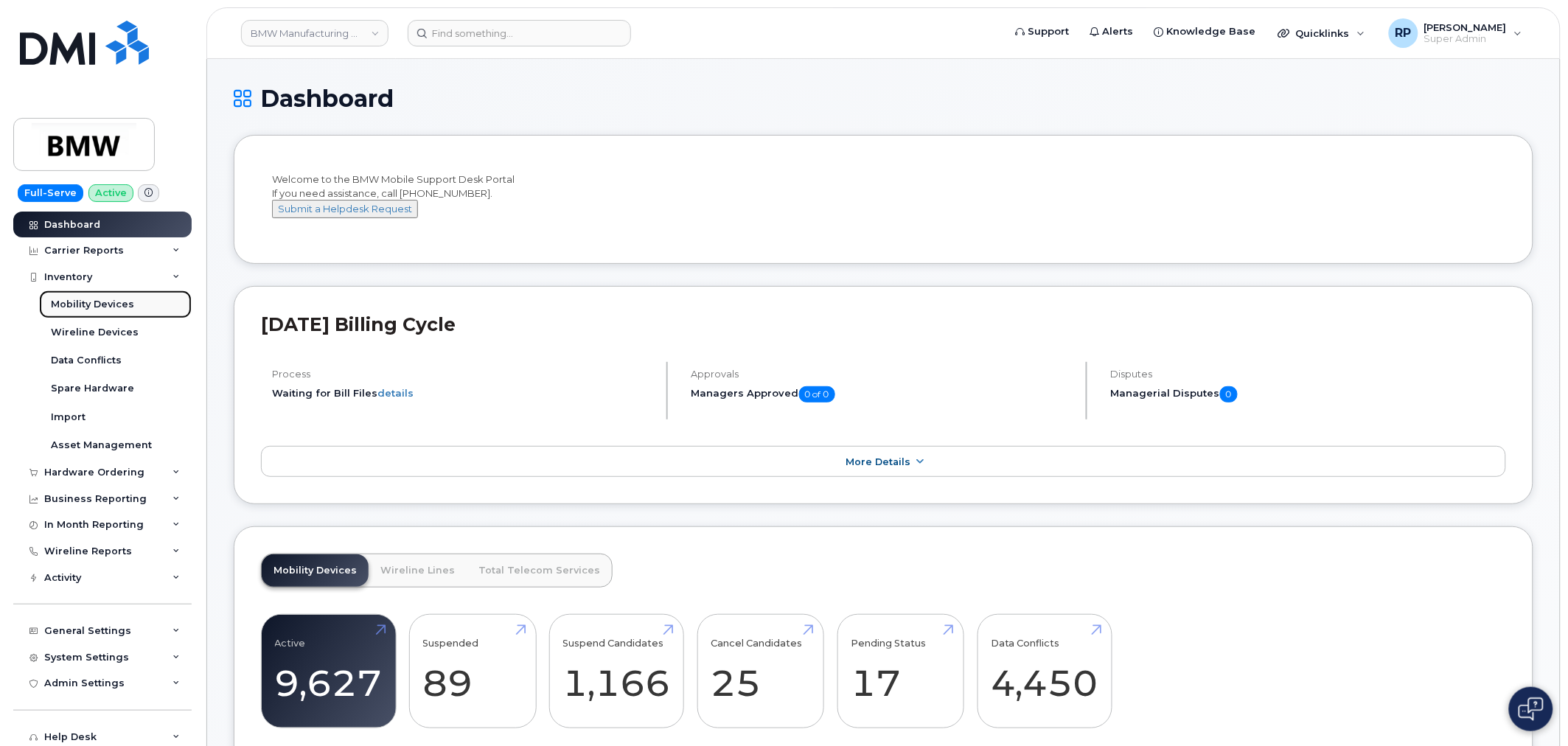
click at [113, 300] on div "Mobility Devices" at bounding box center [92, 304] width 83 height 13
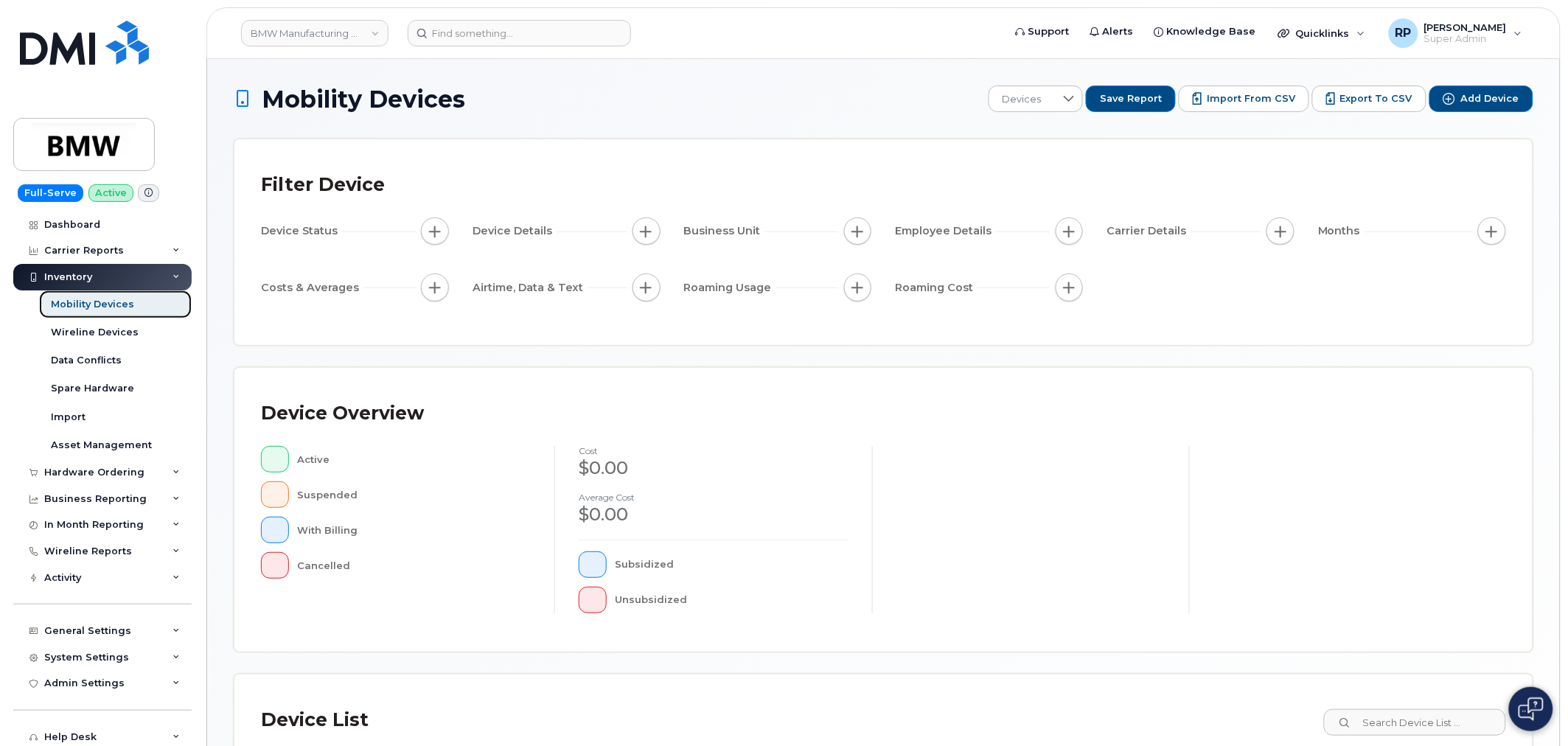
scroll to position [245, 0]
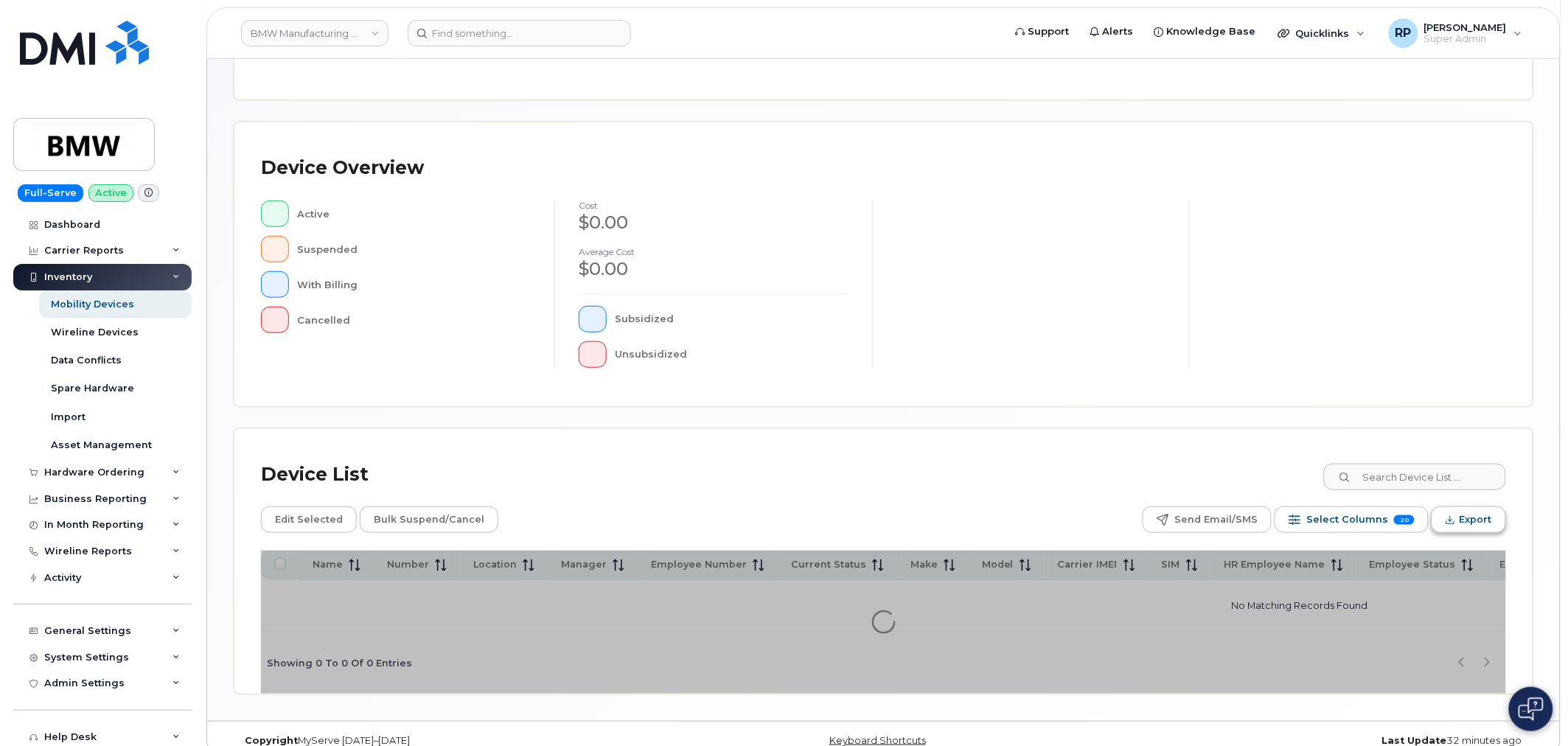
click at [1465, 519] on span "Export" at bounding box center [1475, 519] width 32 height 22
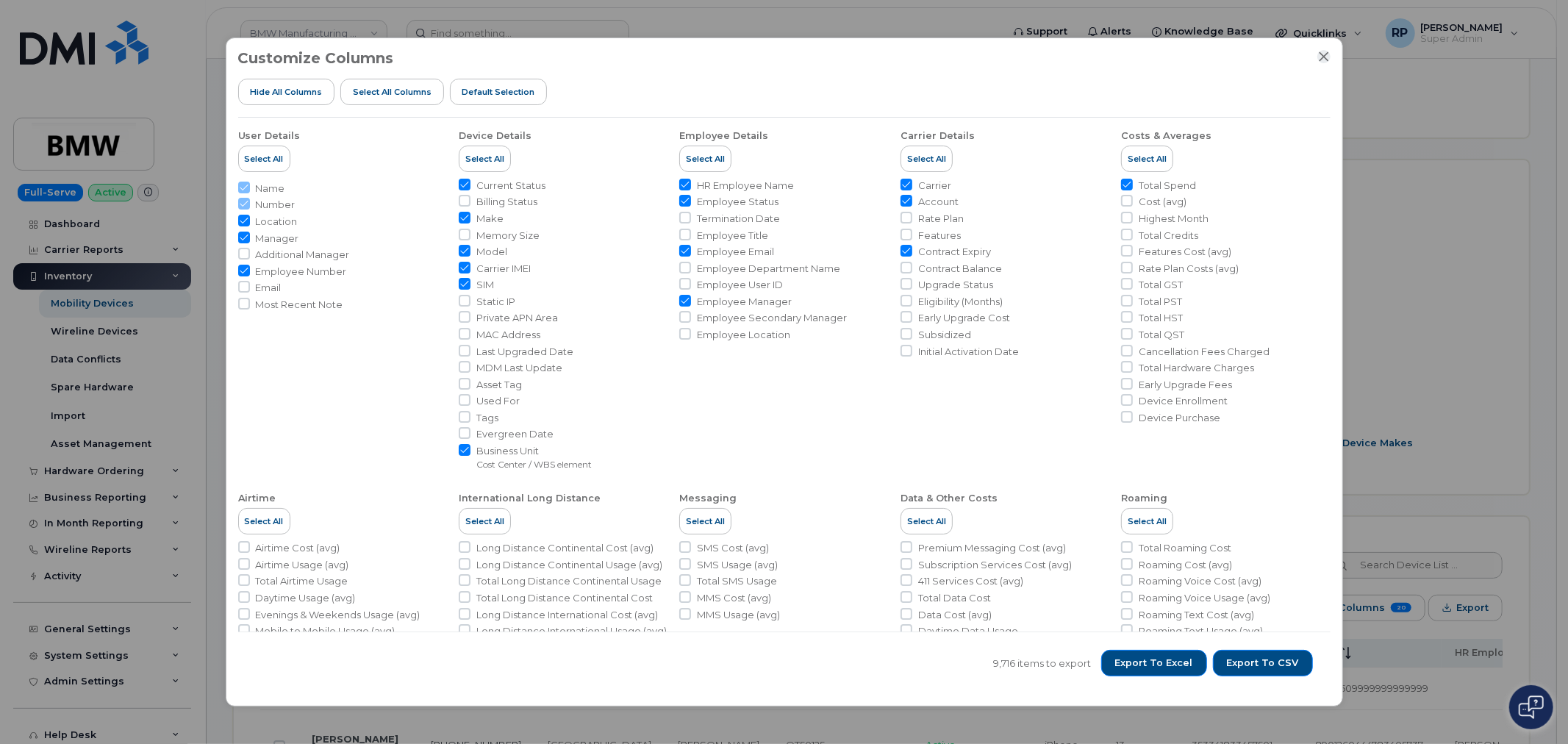
click at [1321, 59] on icon "Close" at bounding box center [1324, 56] width 10 height 10
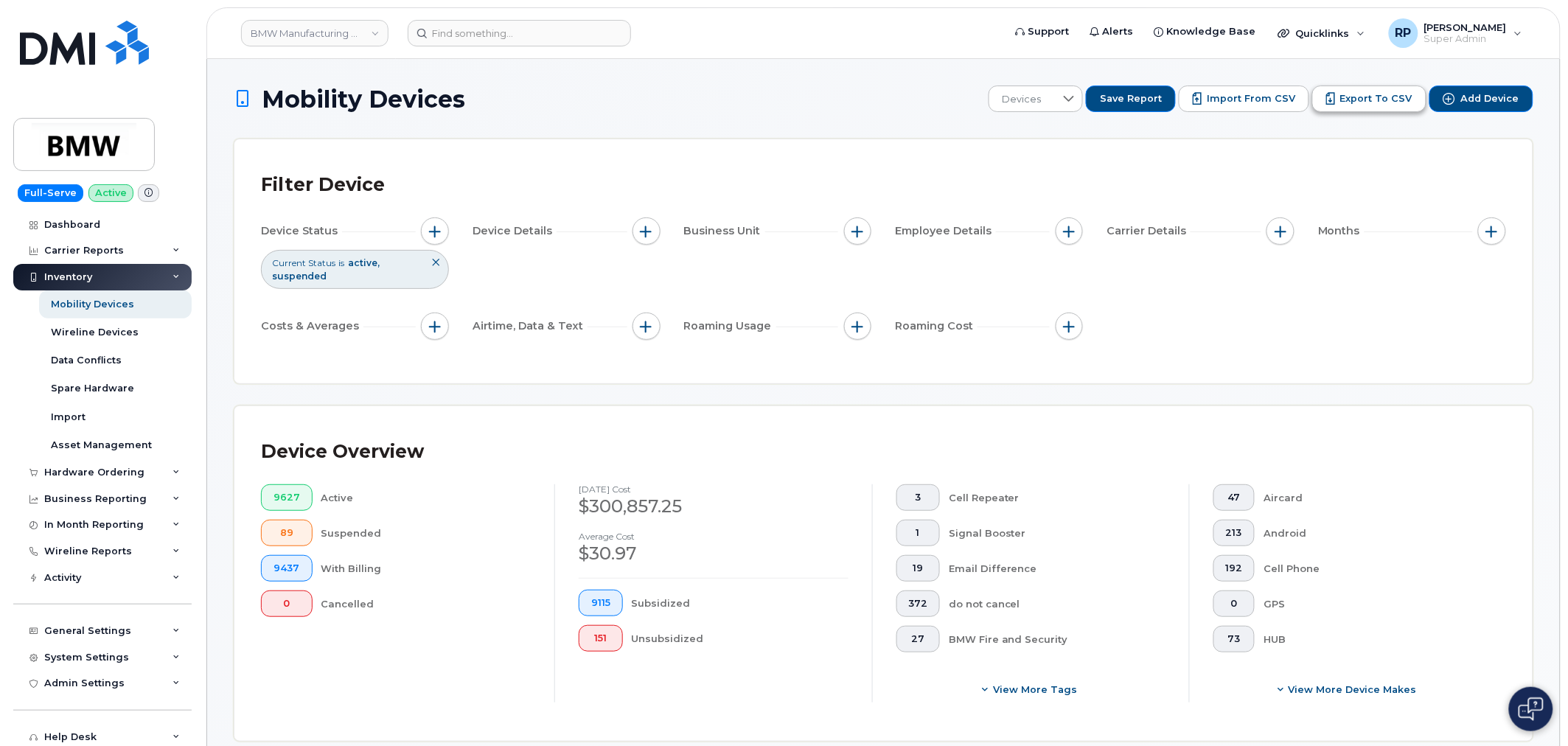
click at [1372, 104] on span "Export to CSV" at bounding box center [1376, 98] width 72 height 13
